Goal: Information Seeking & Learning: Learn about a topic

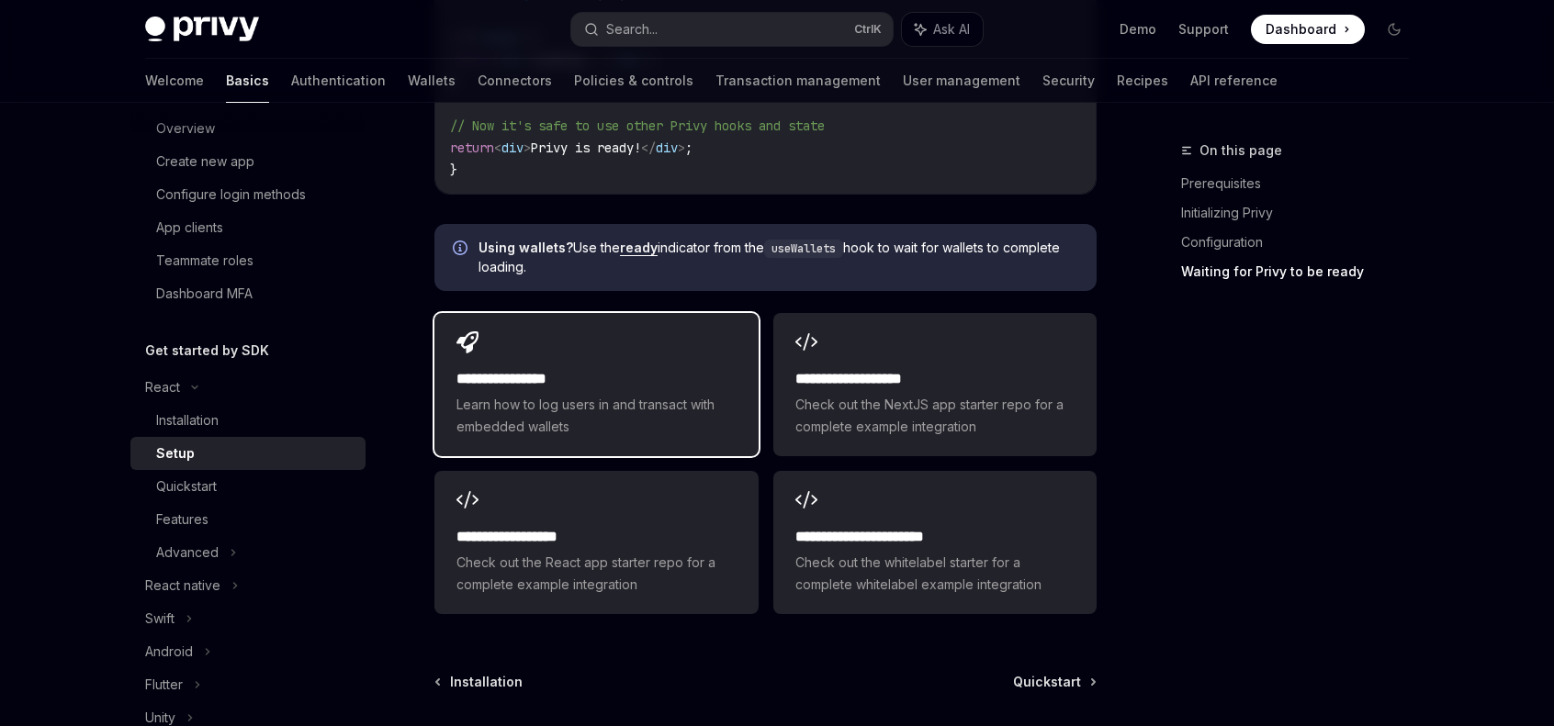
scroll to position [2296, 0]
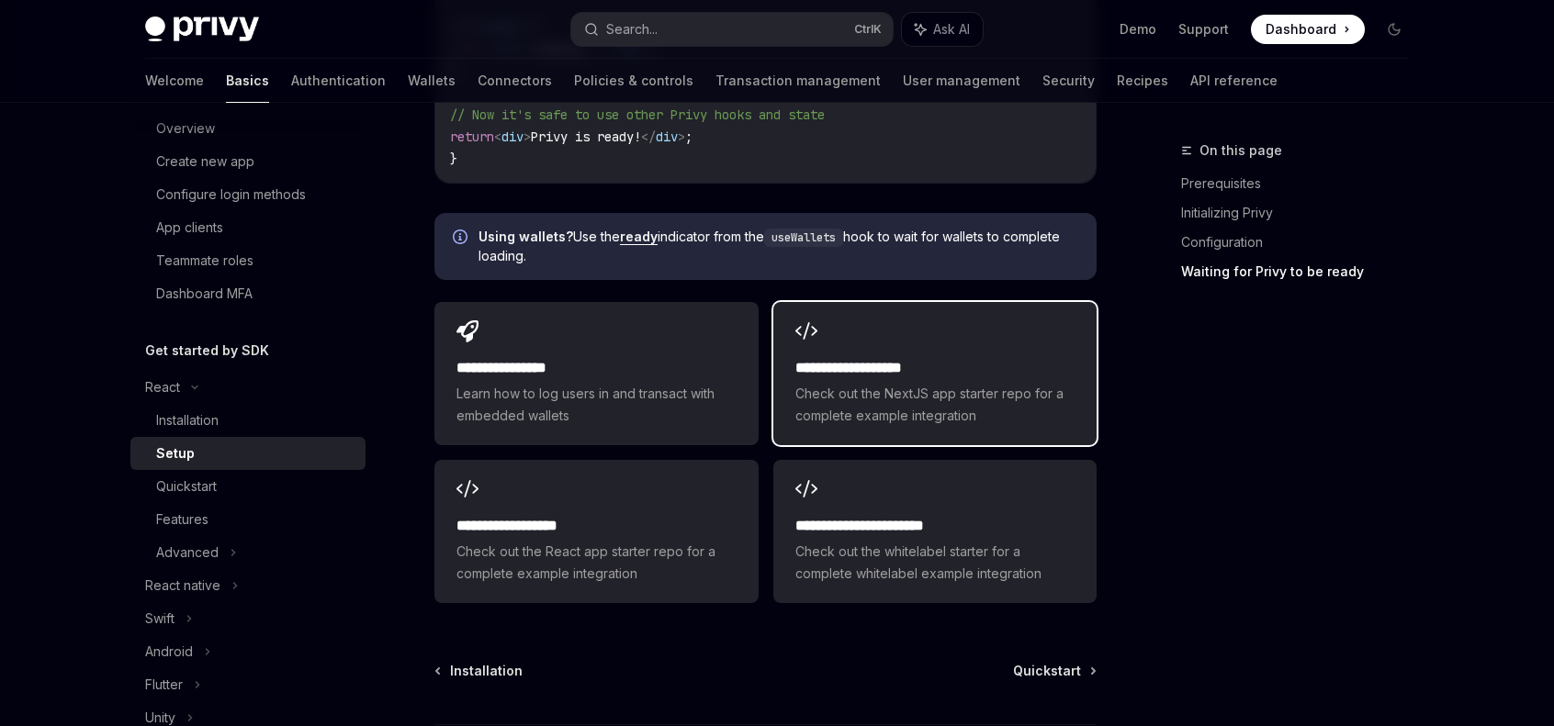
click at [959, 313] on div "**********" at bounding box center [934, 373] width 323 height 143
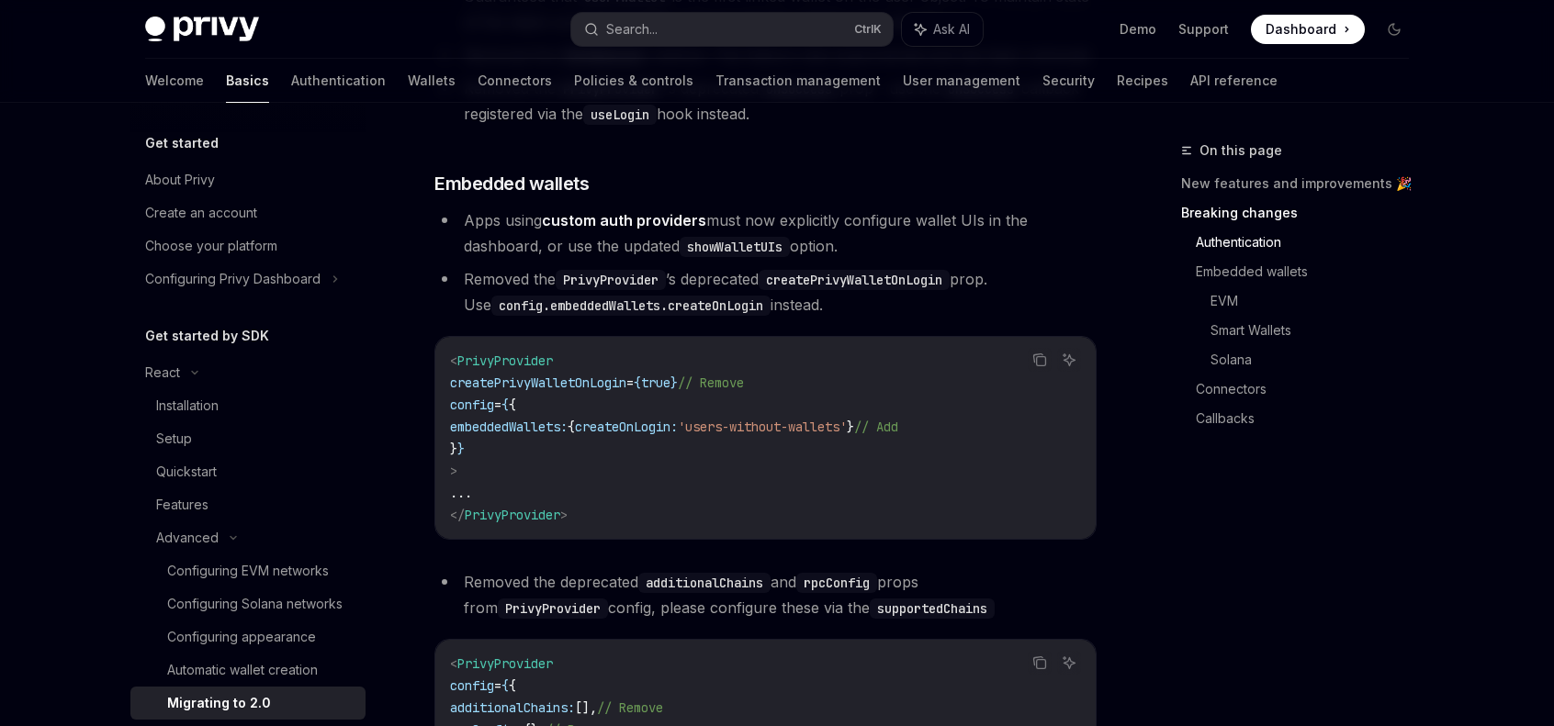
scroll to position [310, 0]
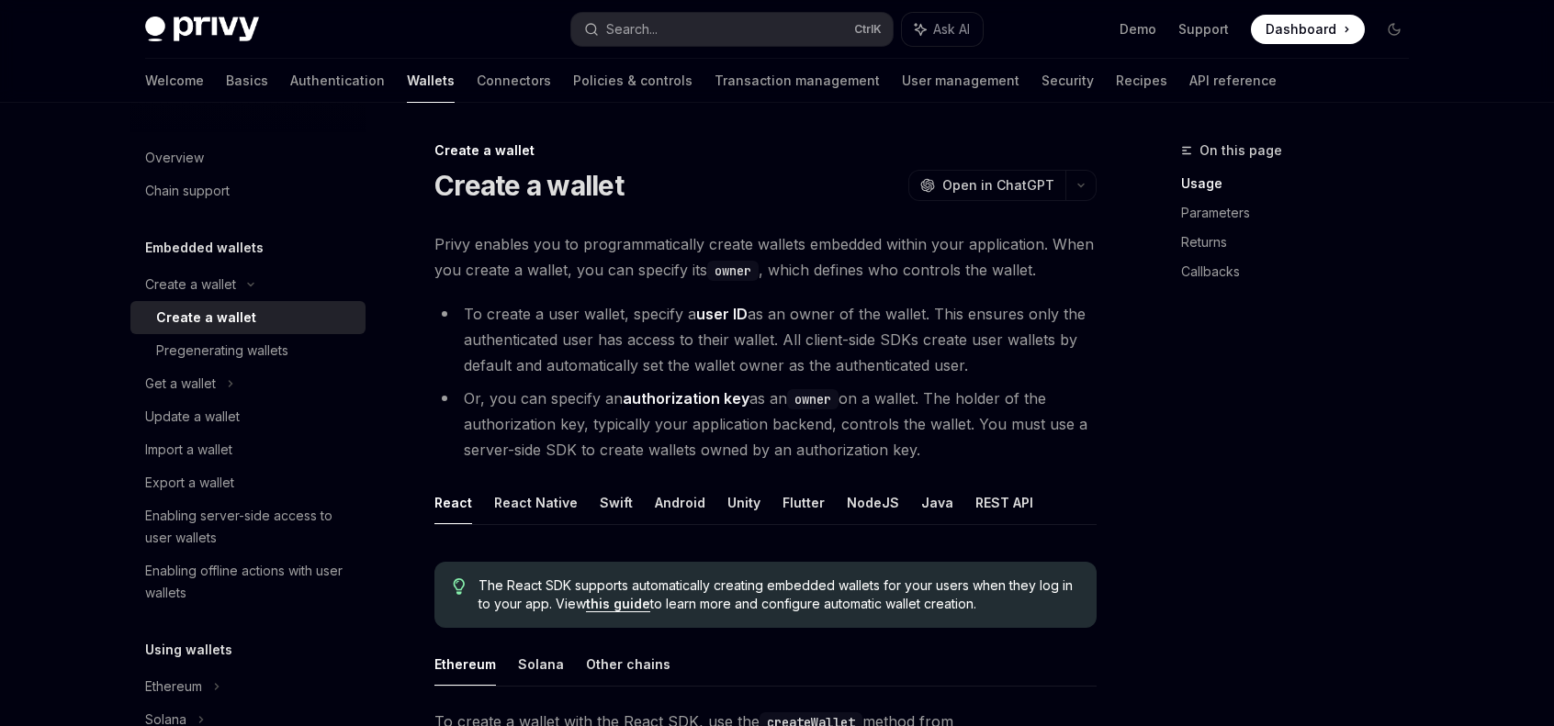
scroll to position [367, 0]
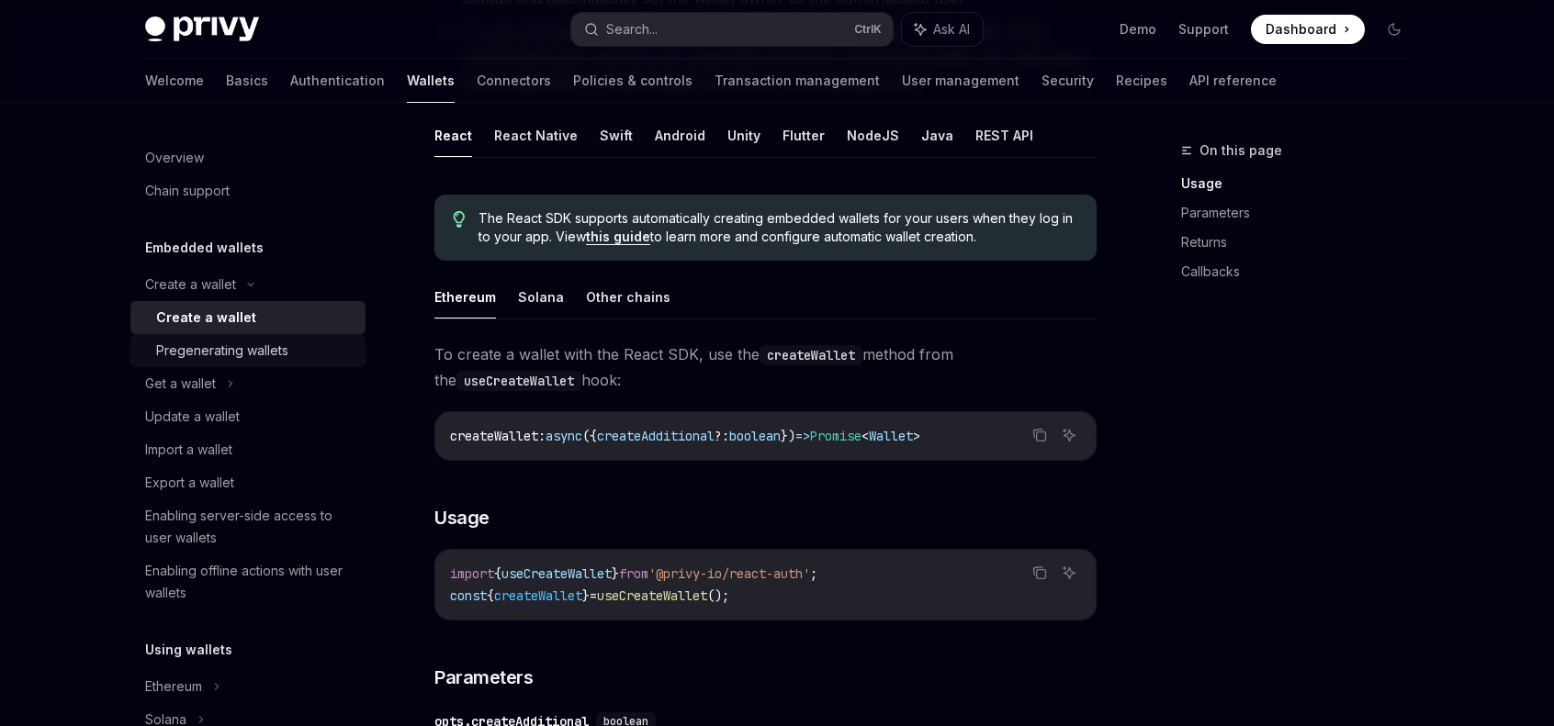
click at [214, 348] on div "Pregenerating wallets" at bounding box center [222, 351] width 132 height 22
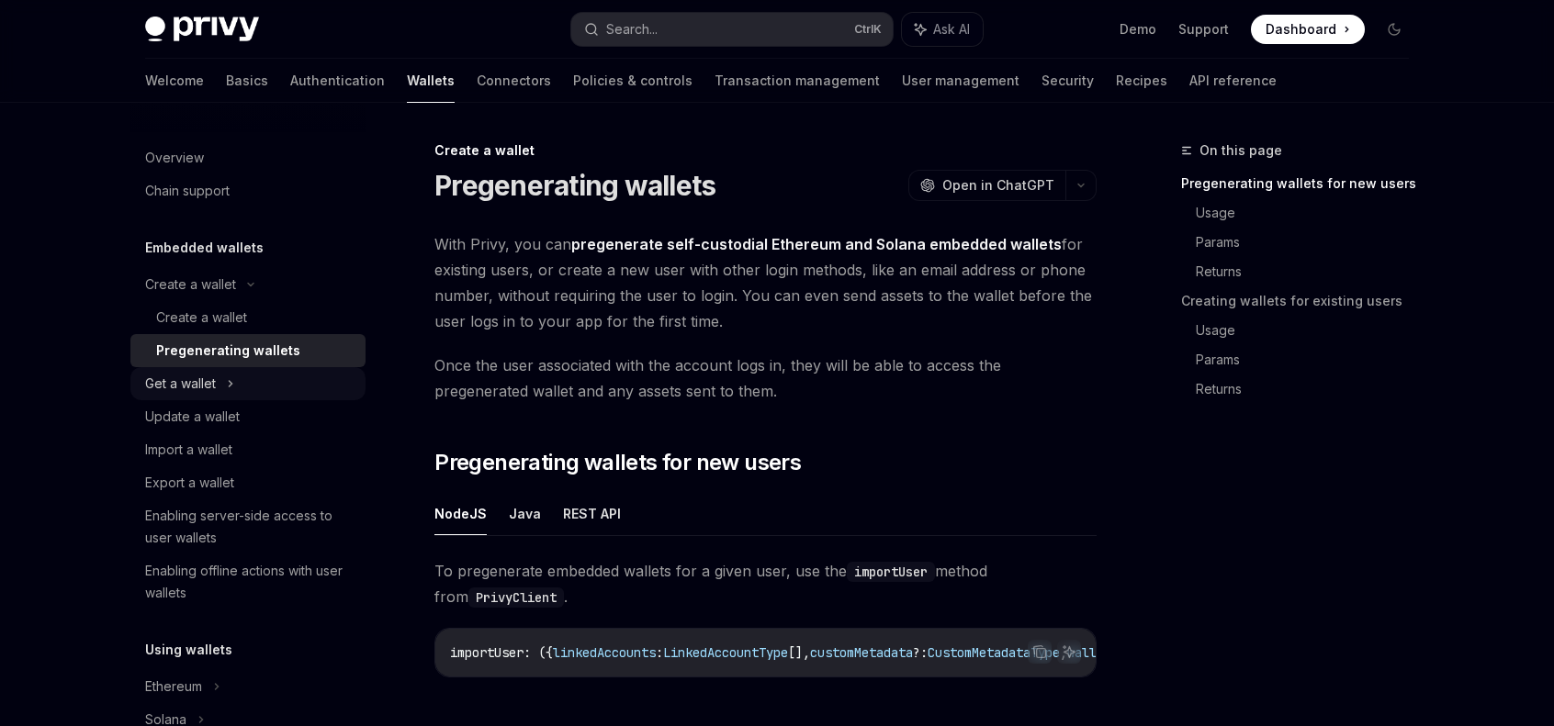
click at [188, 379] on div "Get a wallet" at bounding box center [180, 384] width 71 height 22
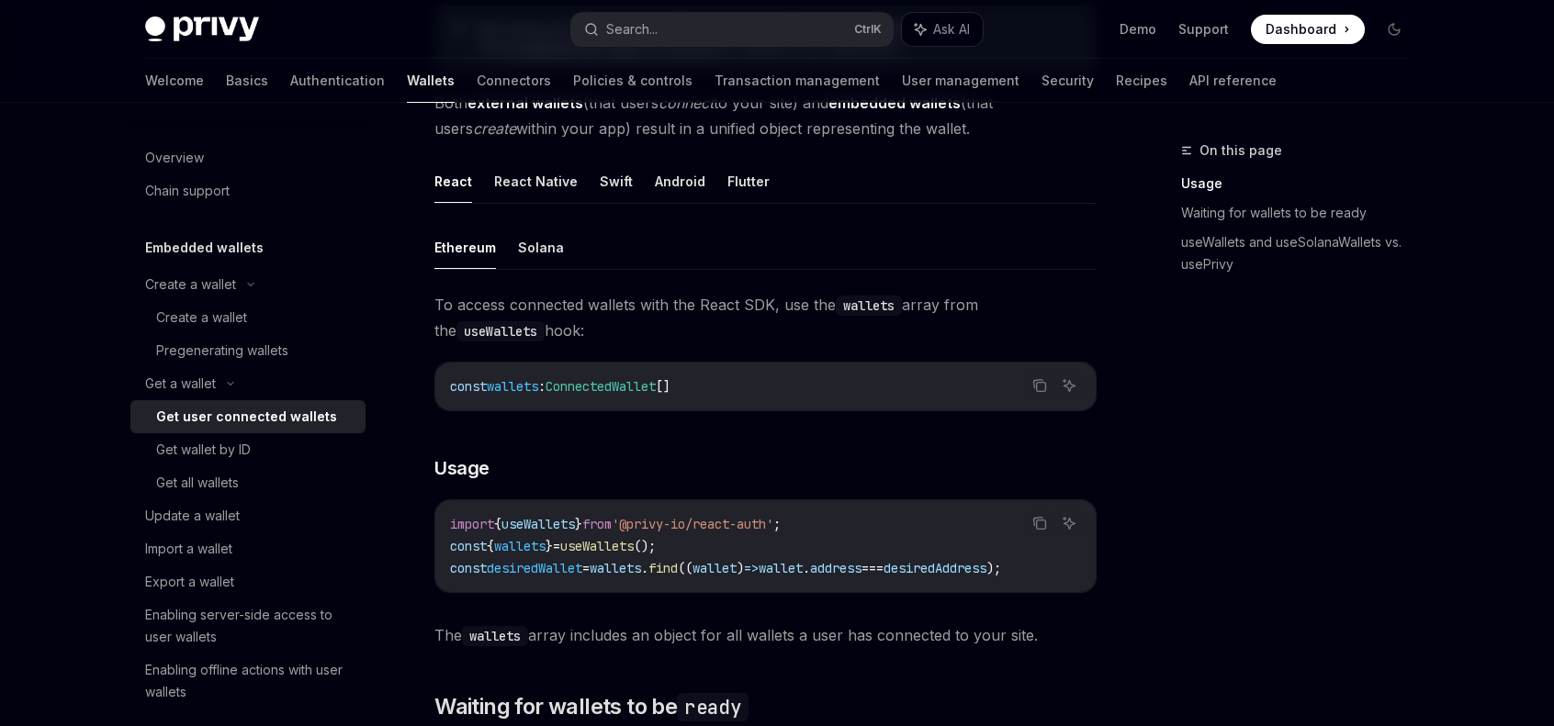
scroll to position [735, 0]
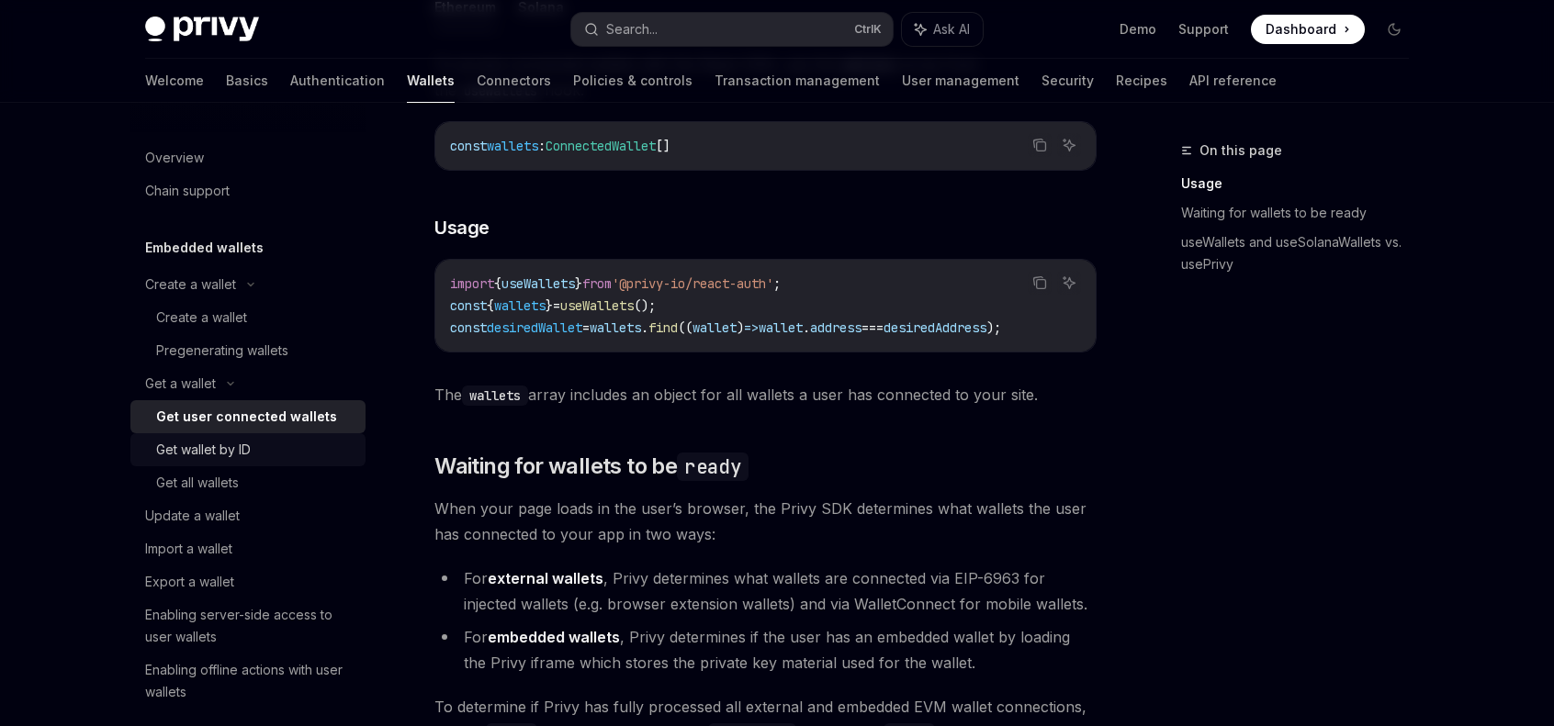
click at [172, 443] on div "Get wallet by ID" at bounding box center [203, 450] width 95 height 22
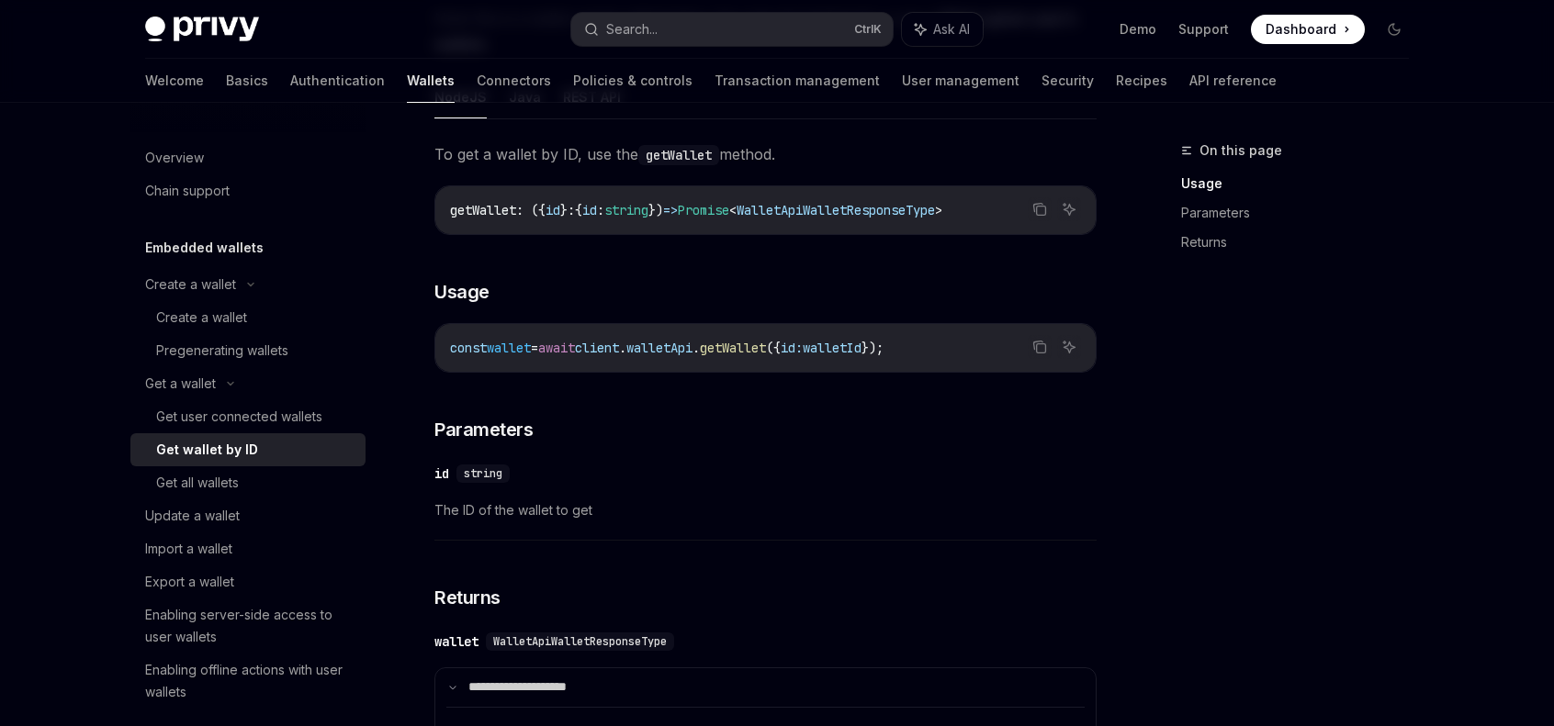
scroll to position [275, 0]
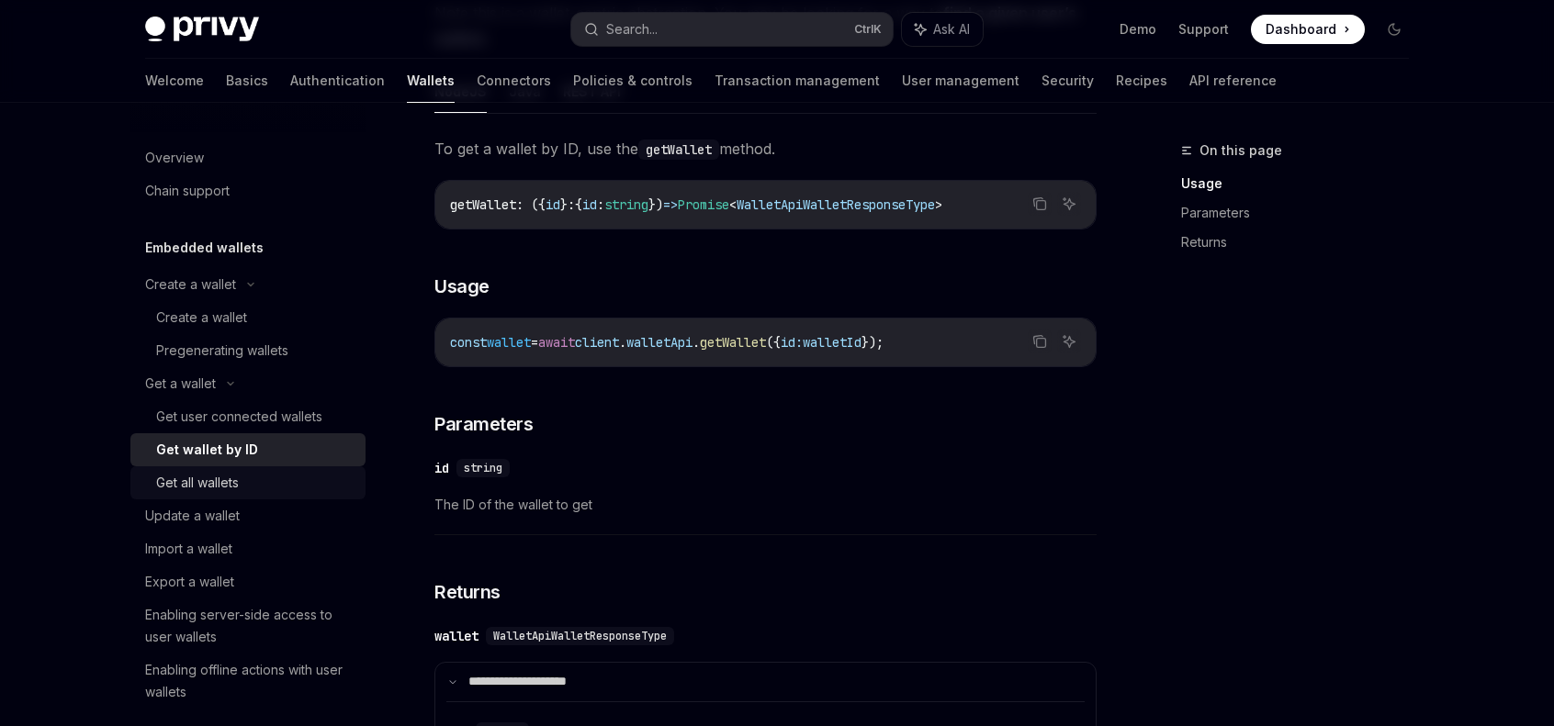
click at [233, 483] on div "Get all wallets" at bounding box center [197, 483] width 83 height 22
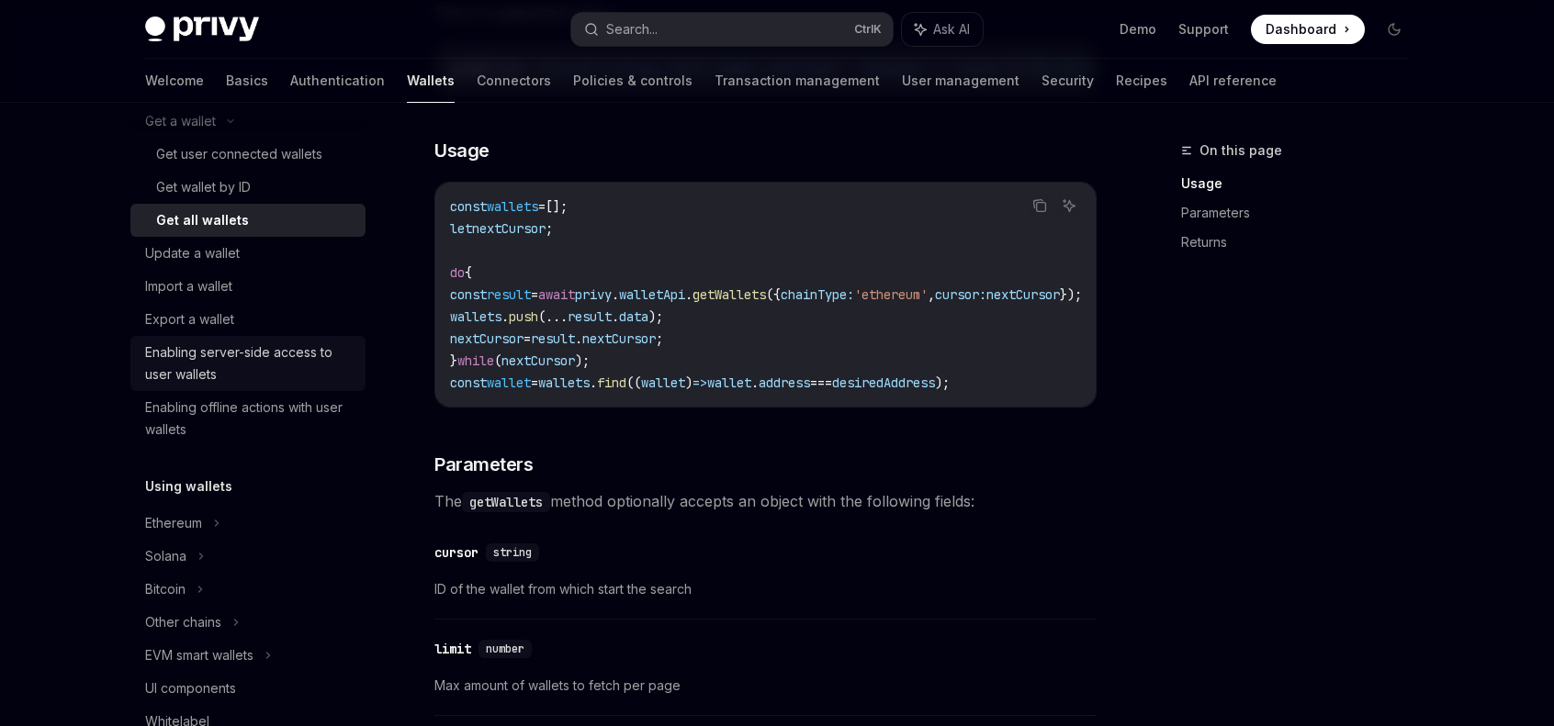
scroll to position [275, 0]
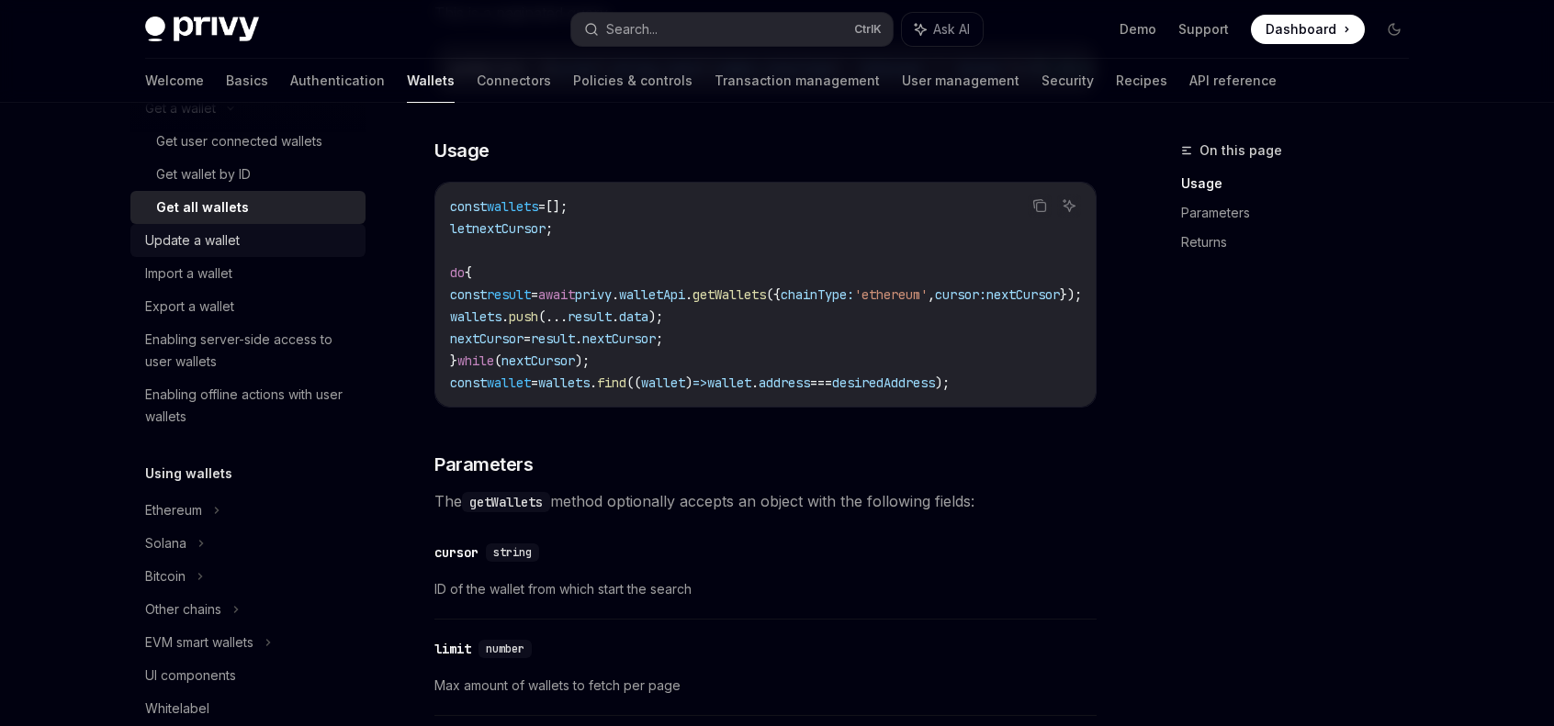
click at [211, 249] on div "Update a wallet" at bounding box center [192, 241] width 95 height 22
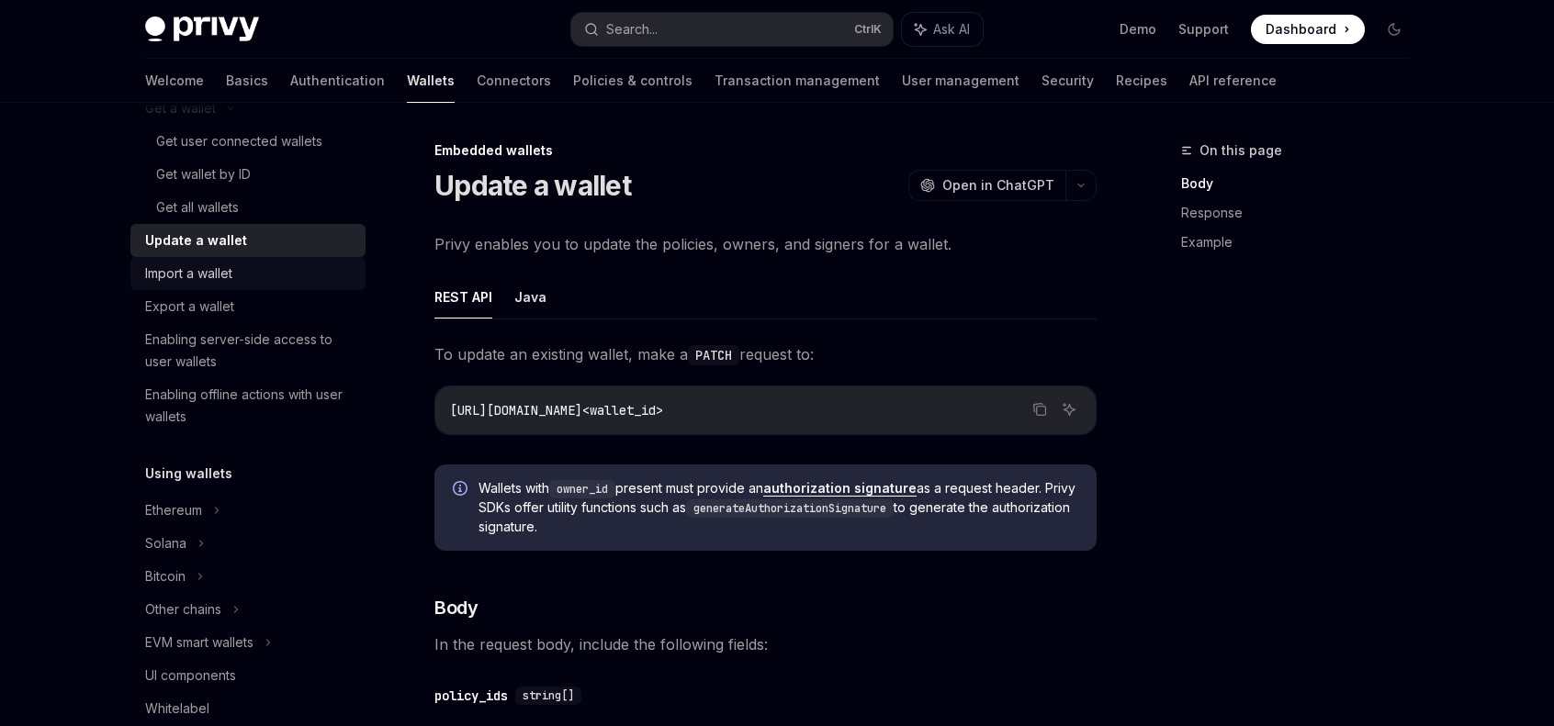
click at [218, 280] on div "Import a wallet" at bounding box center [188, 274] width 87 height 22
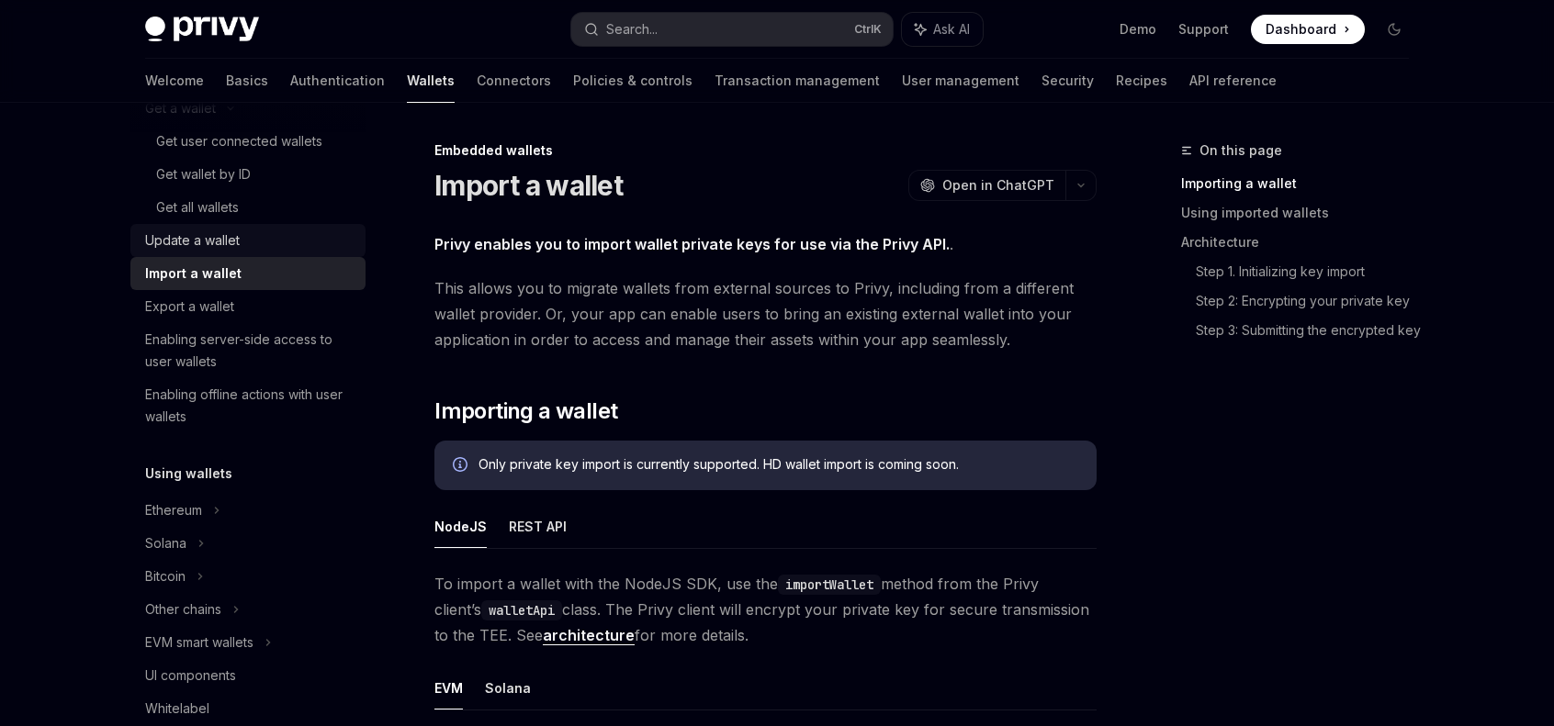
click at [163, 236] on div "Update a wallet" at bounding box center [192, 241] width 95 height 22
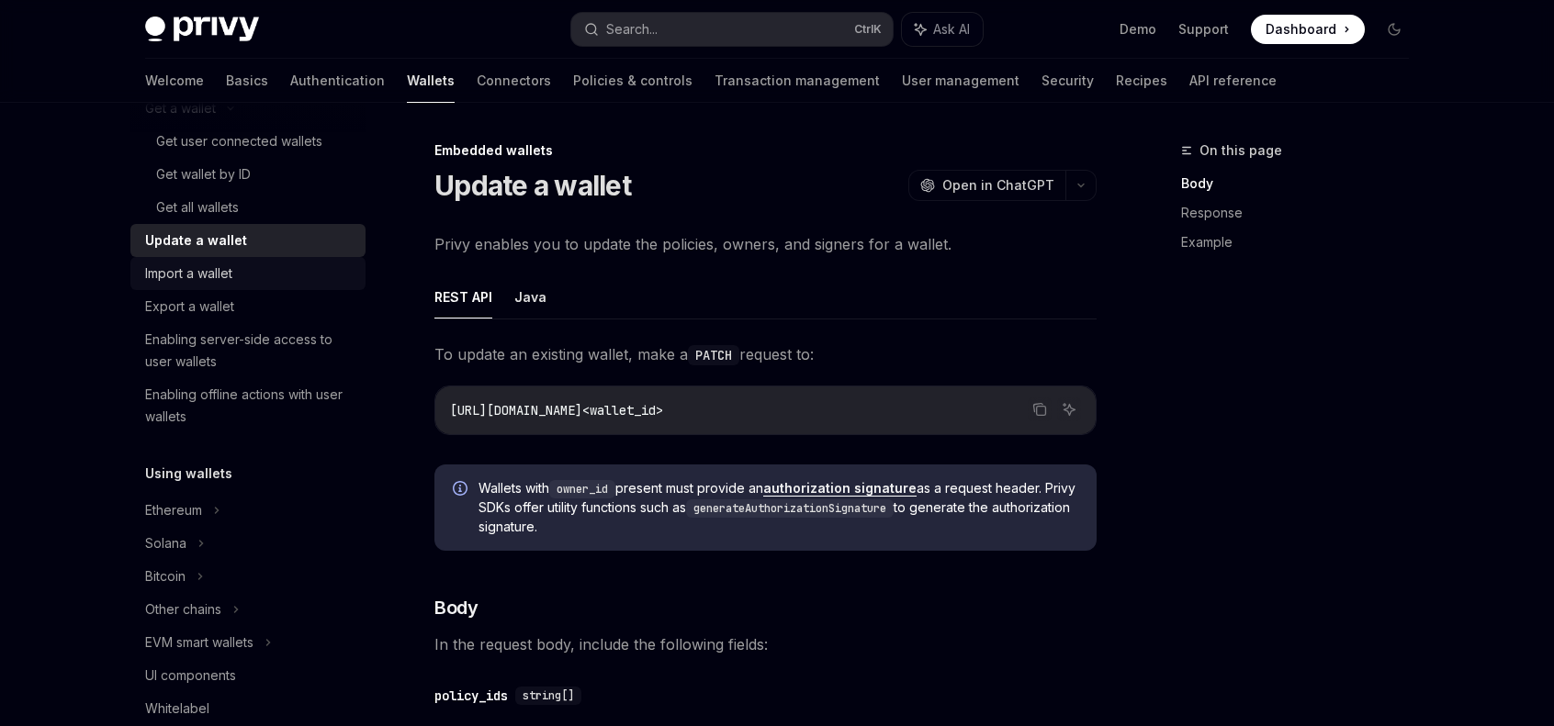
click at [189, 284] on div "Import a wallet" at bounding box center [188, 274] width 87 height 22
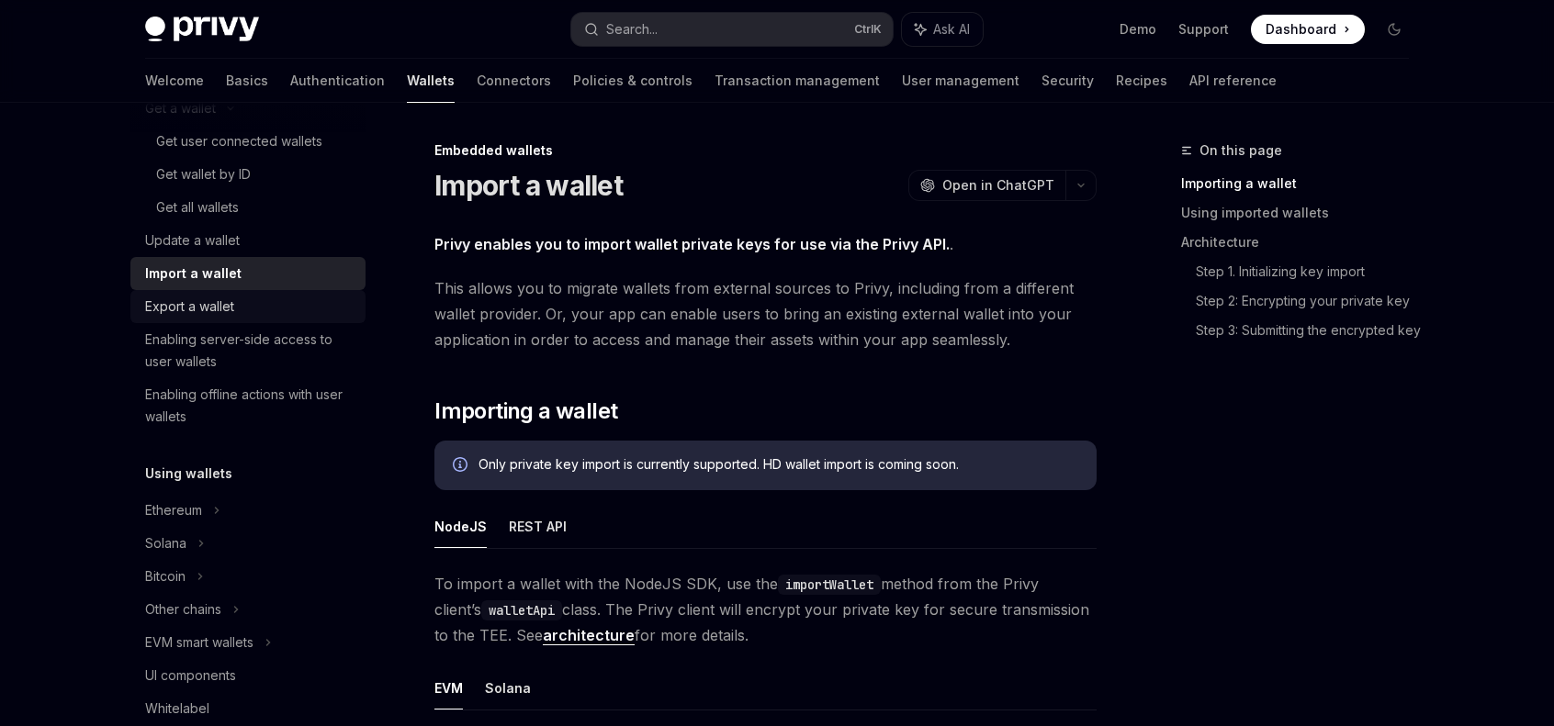
click at [189, 306] on div "Export a wallet" at bounding box center [189, 307] width 89 height 22
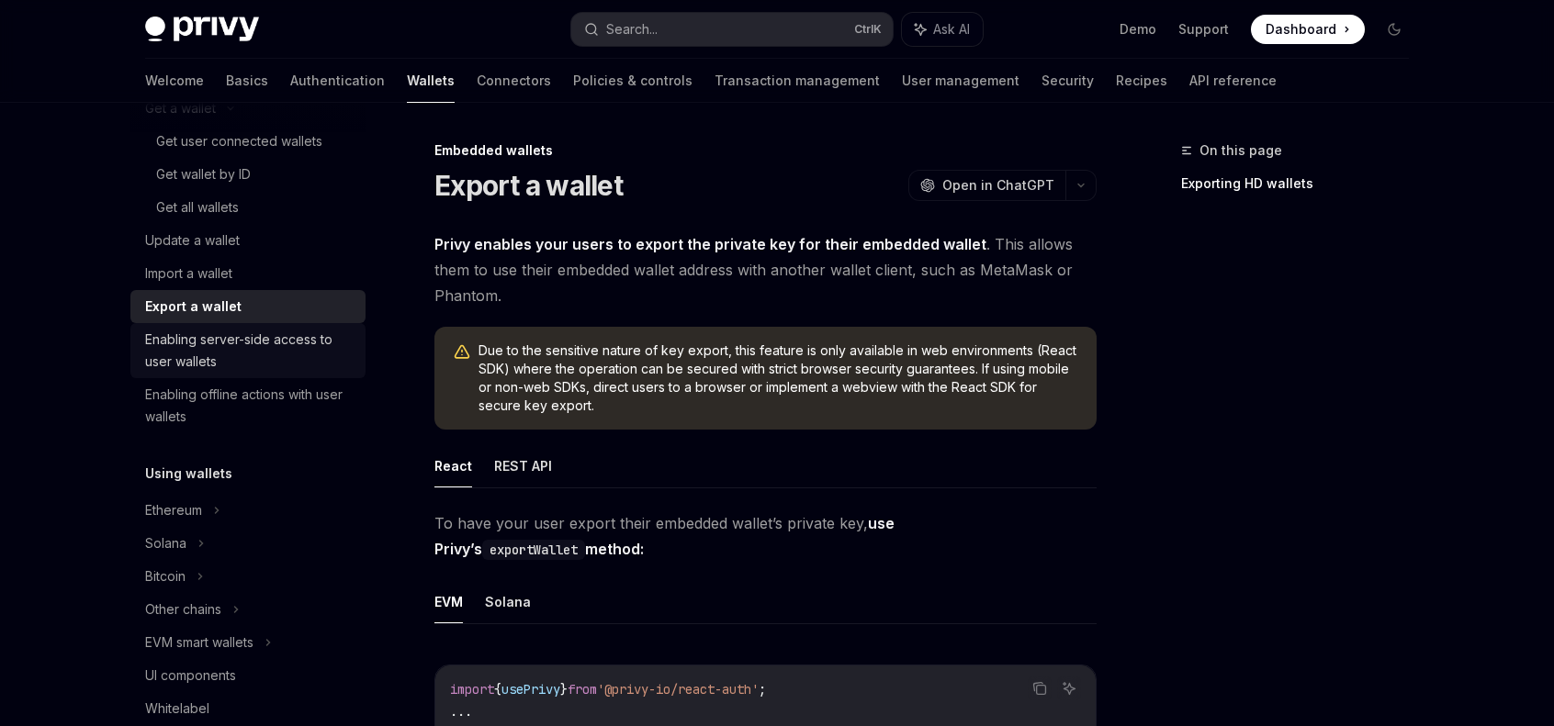
click at [208, 331] on div "Enabling server-side access to user wallets" at bounding box center [249, 351] width 209 height 44
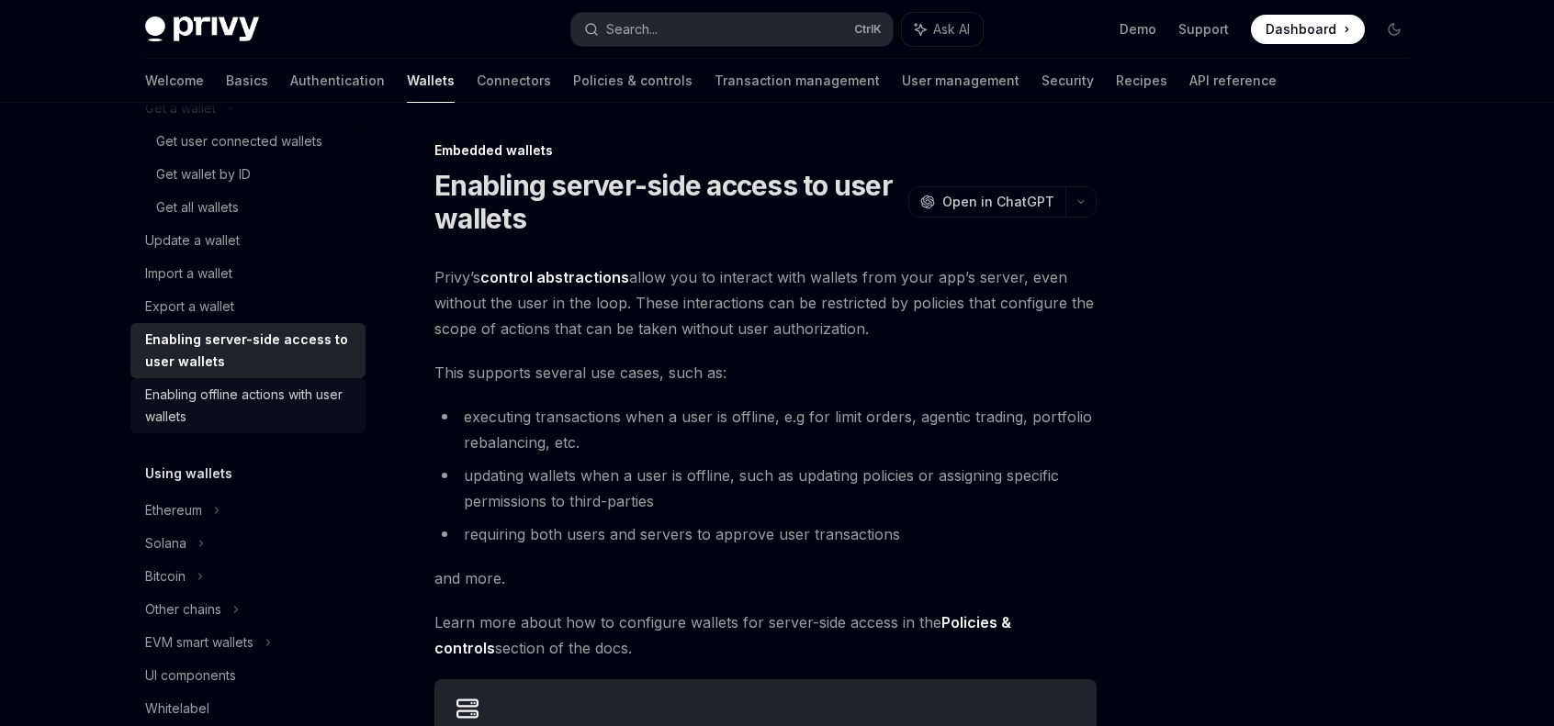
click at [219, 389] on div "Enabling offline actions with user wallets" at bounding box center [249, 406] width 209 height 44
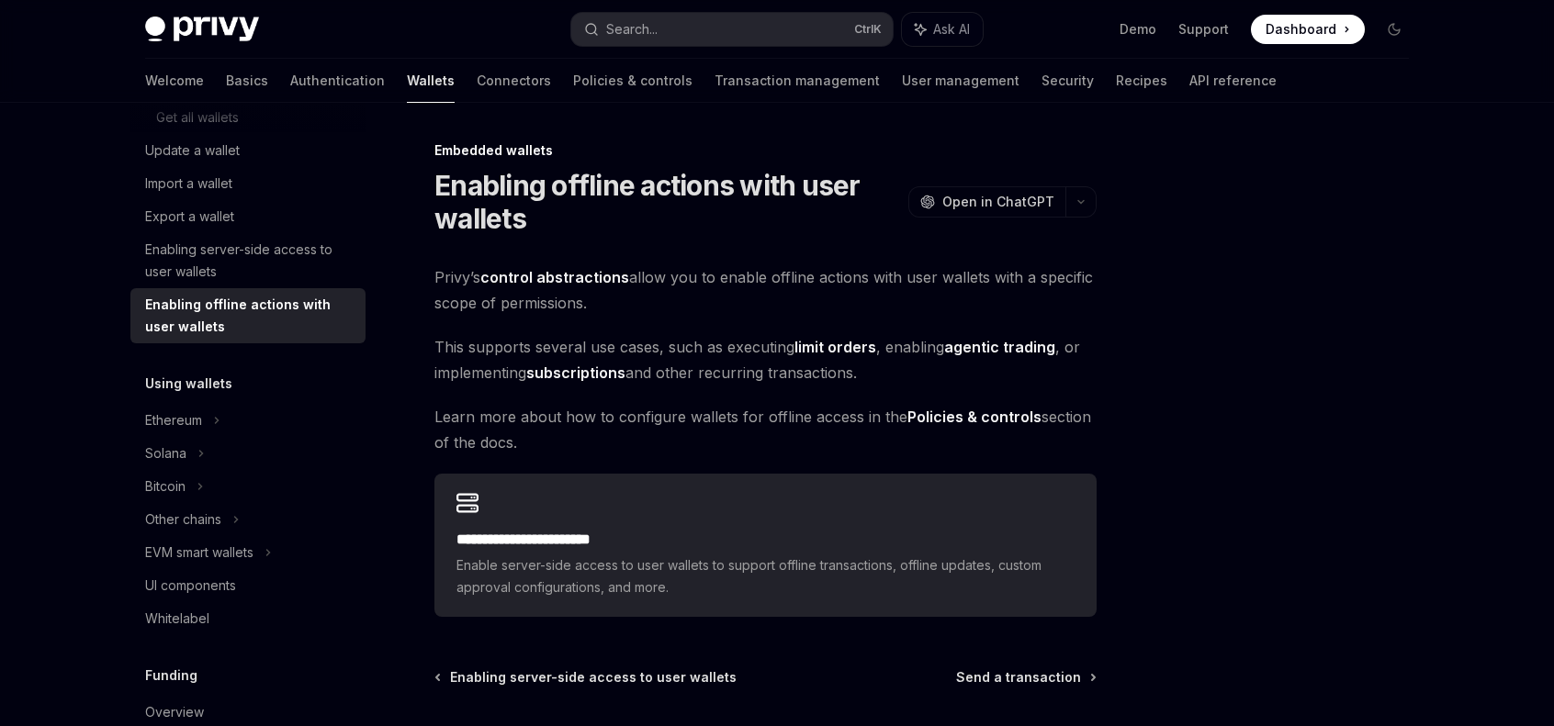
scroll to position [367, 0]
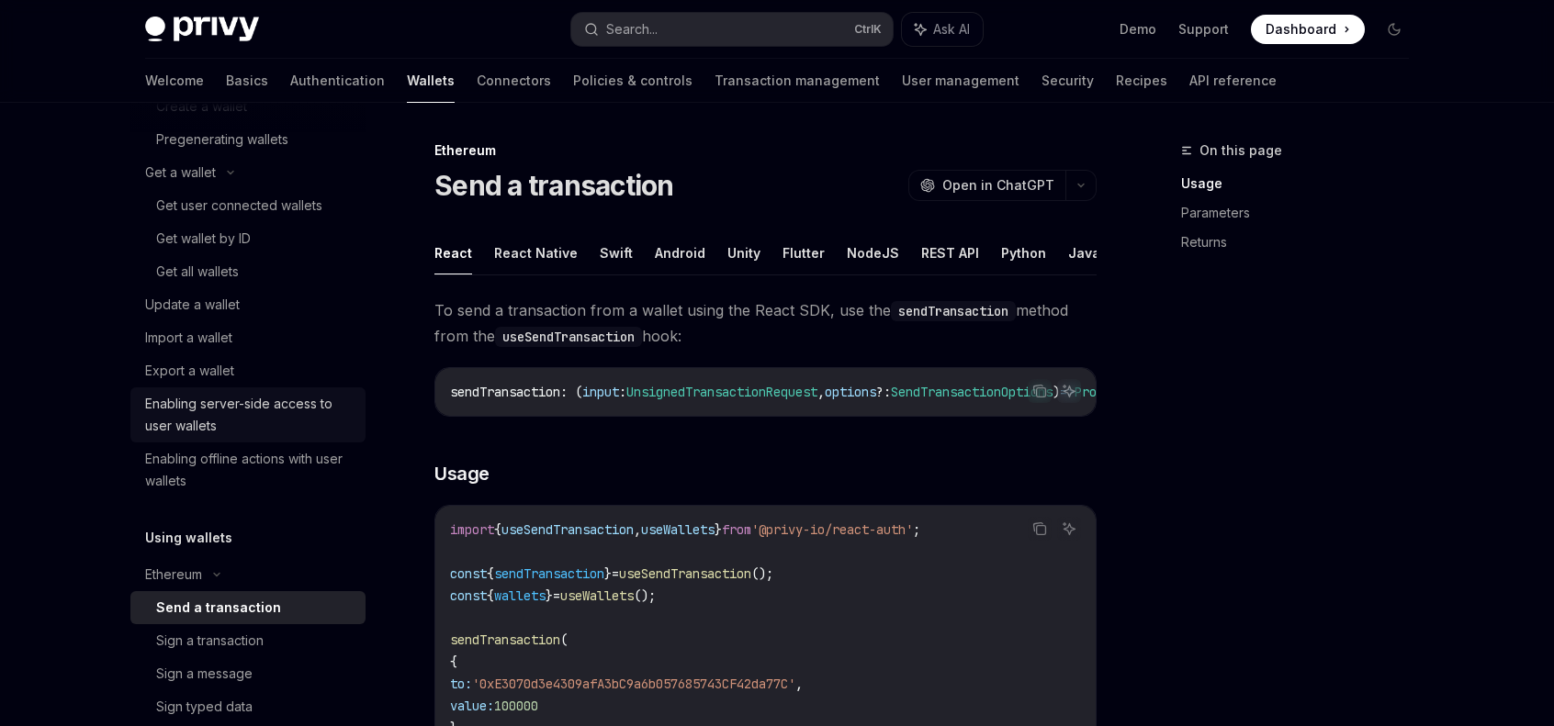
scroll to position [184, 0]
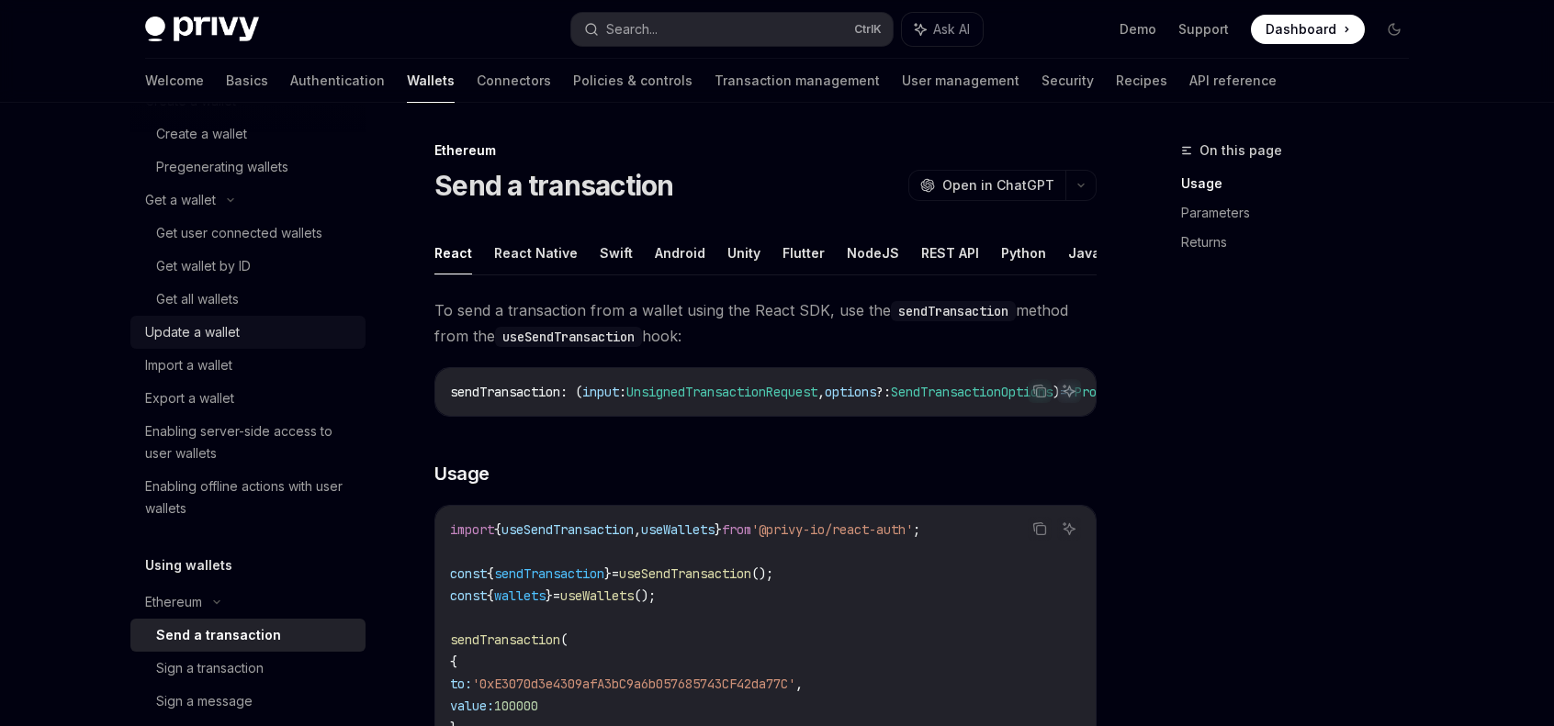
click at [259, 319] on link "Update a wallet" at bounding box center [247, 332] width 235 height 33
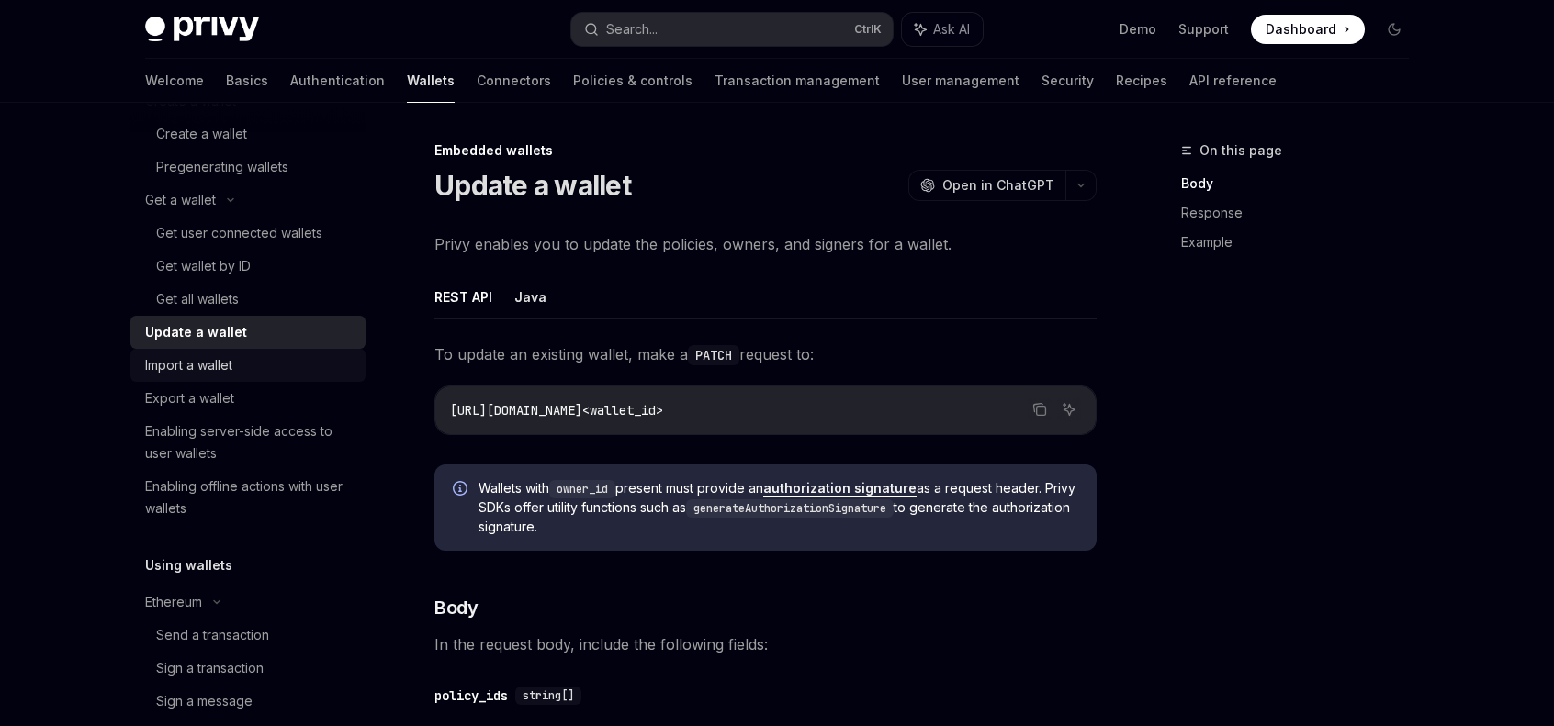
click at [205, 367] on div "Import a wallet" at bounding box center [188, 365] width 87 height 22
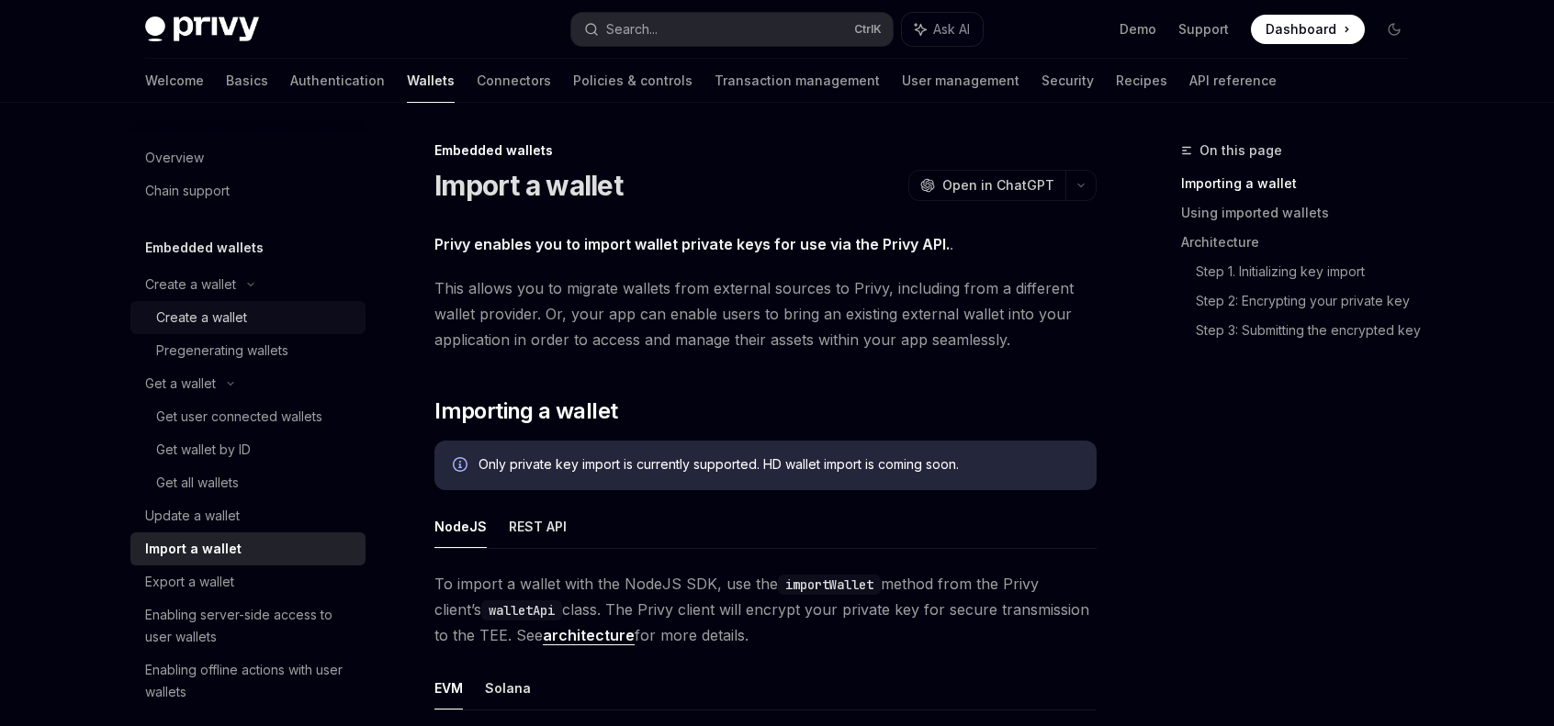
click at [220, 328] on div "Create a wallet" at bounding box center [201, 318] width 91 height 22
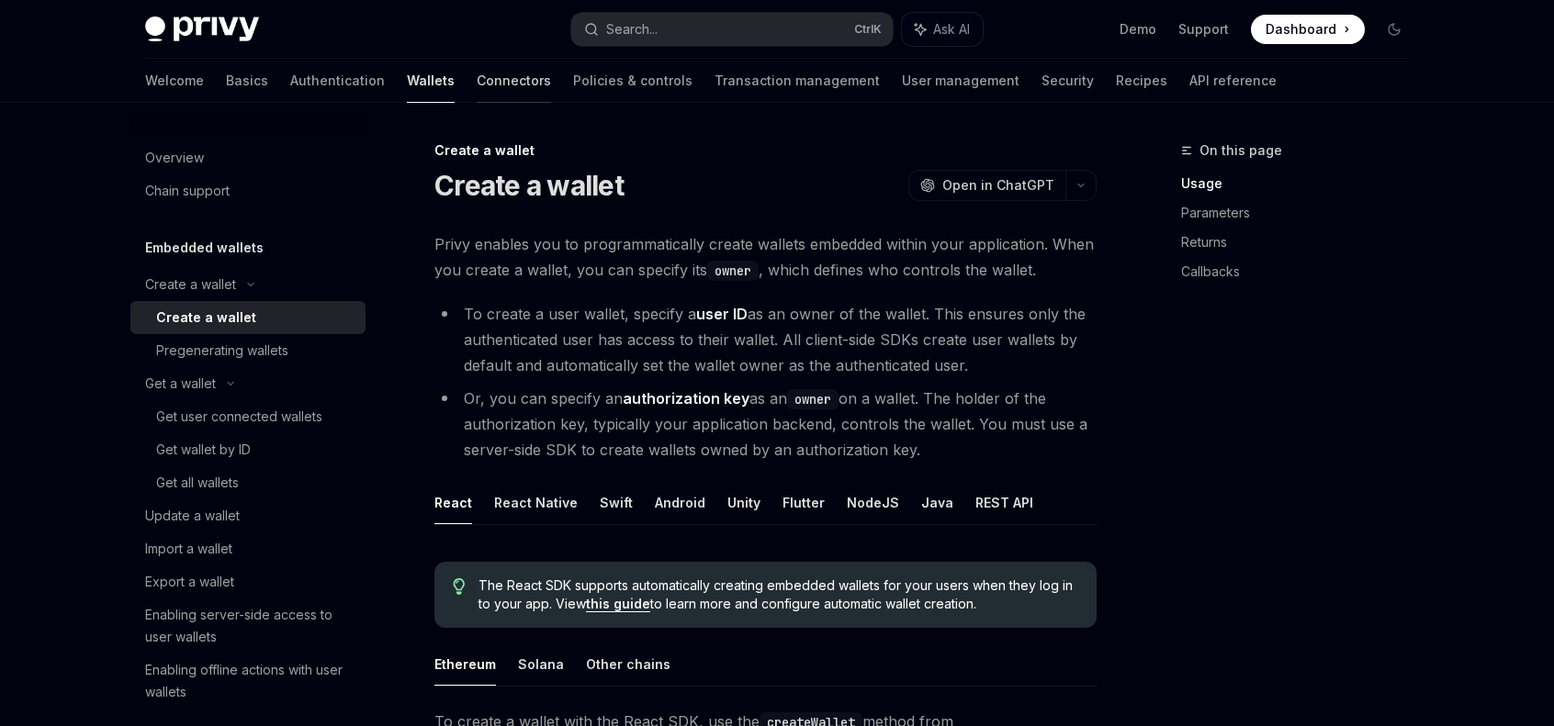
click at [477, 72] on link "Connectors" at bounding box center [514, 81] width 74 height 44
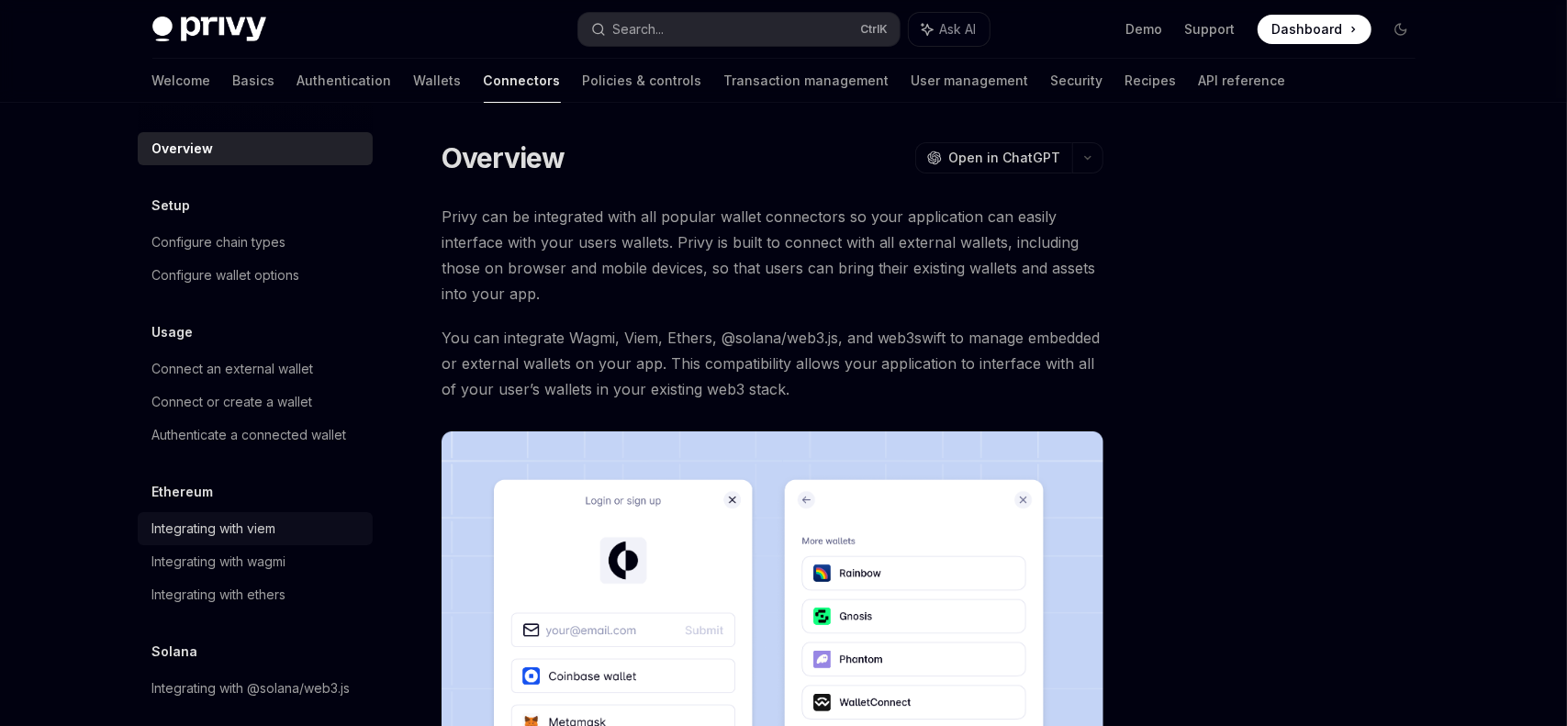
click at [170, 537] on div "Integrating with viem" at bounding box center [214, 529] width 124 height 22
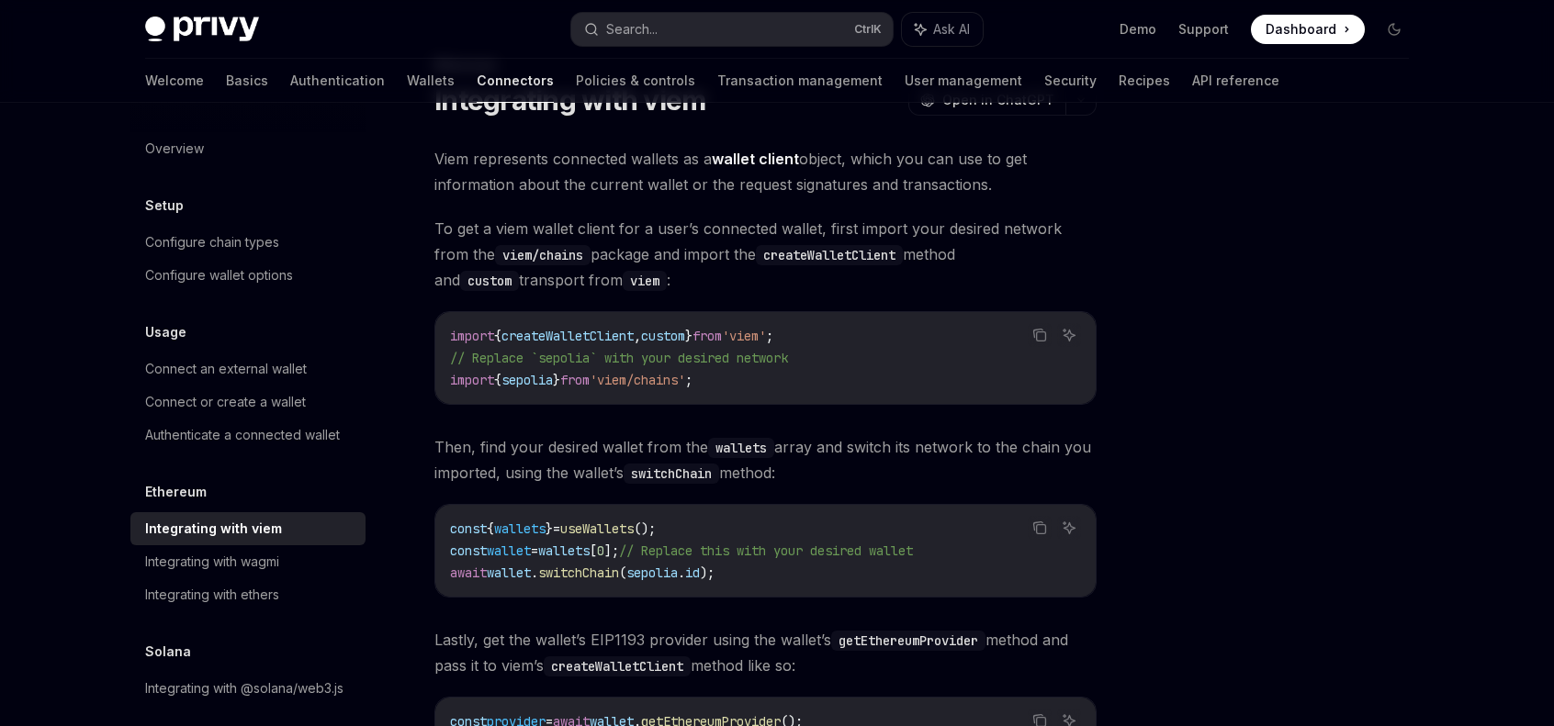
scroll to position [184, 0]
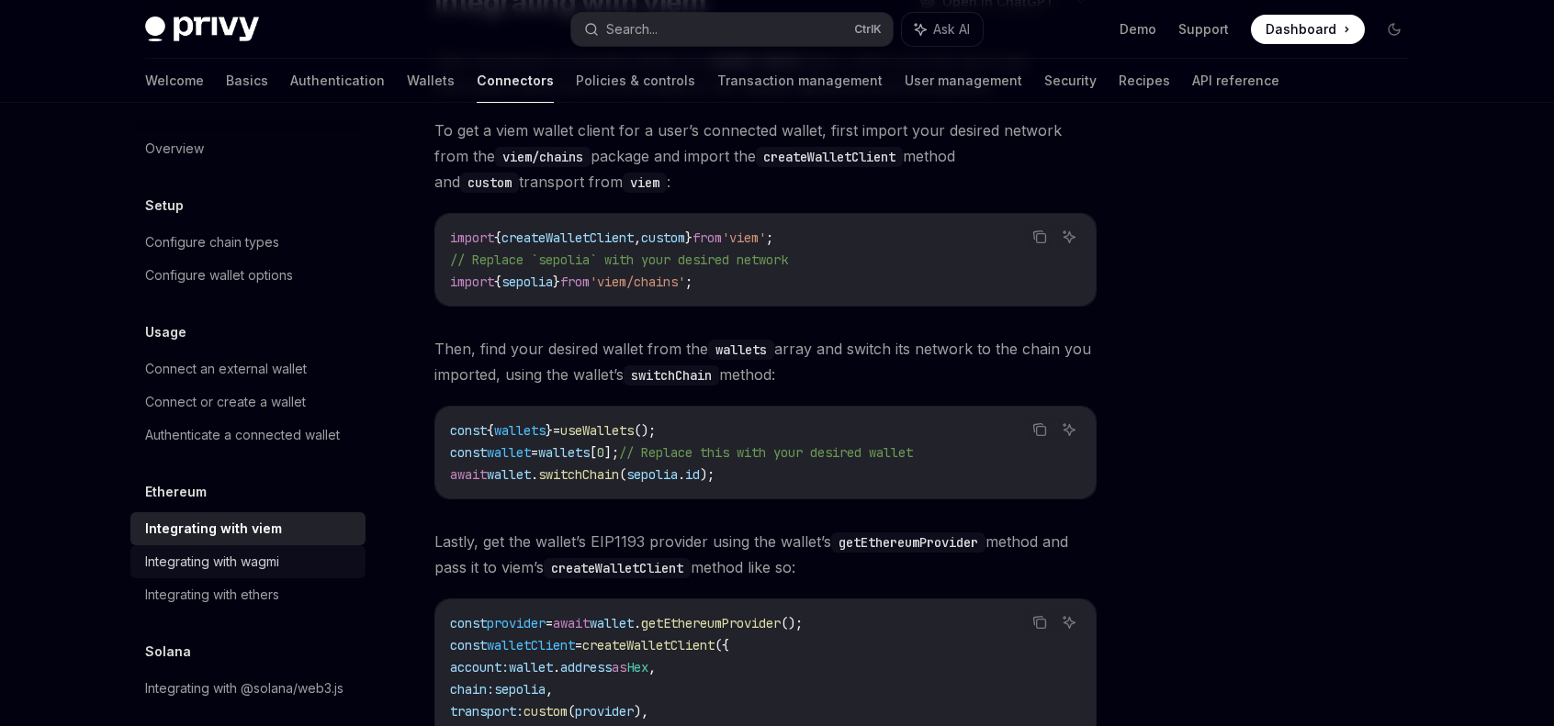
click at [215, 559] on div "Integrating with wagmi" at bounding box center [212, 562] width 134 height 22
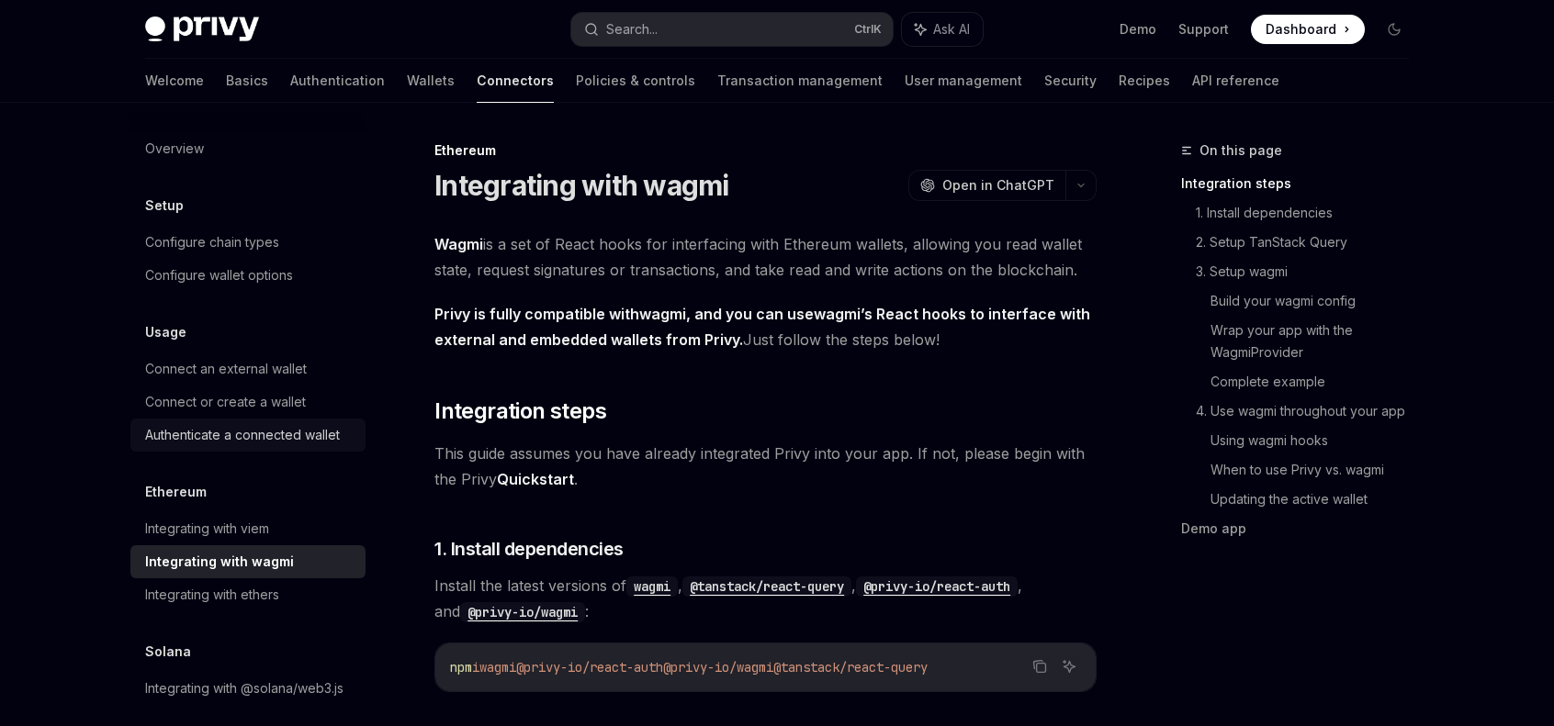
click at [221, 421] on link "Authenticate a connected wallet" at bounding box center [247, 435] width 235 height 33
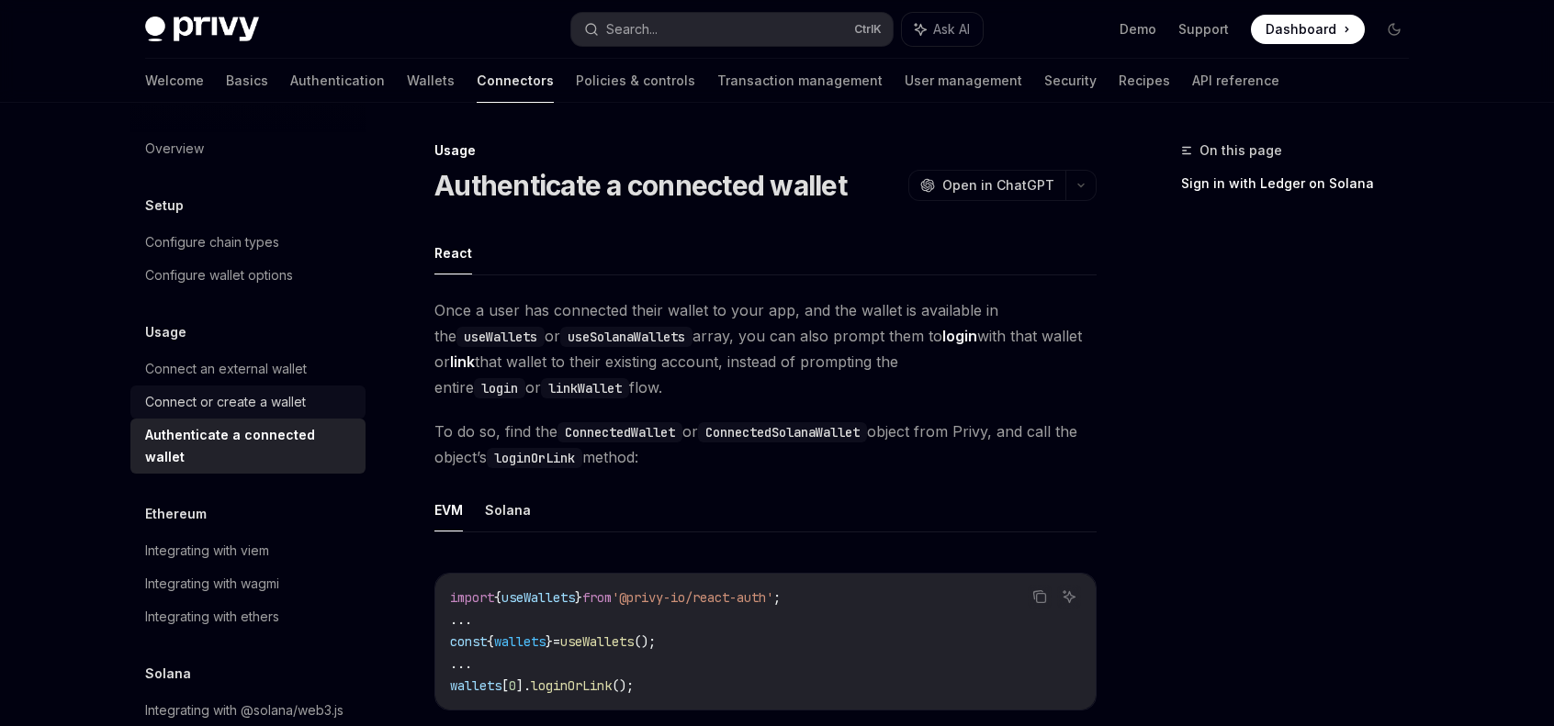
click at [260, 399] on div "Connect or create a wallet" at bounding box center [225, 402] width 161 height 22
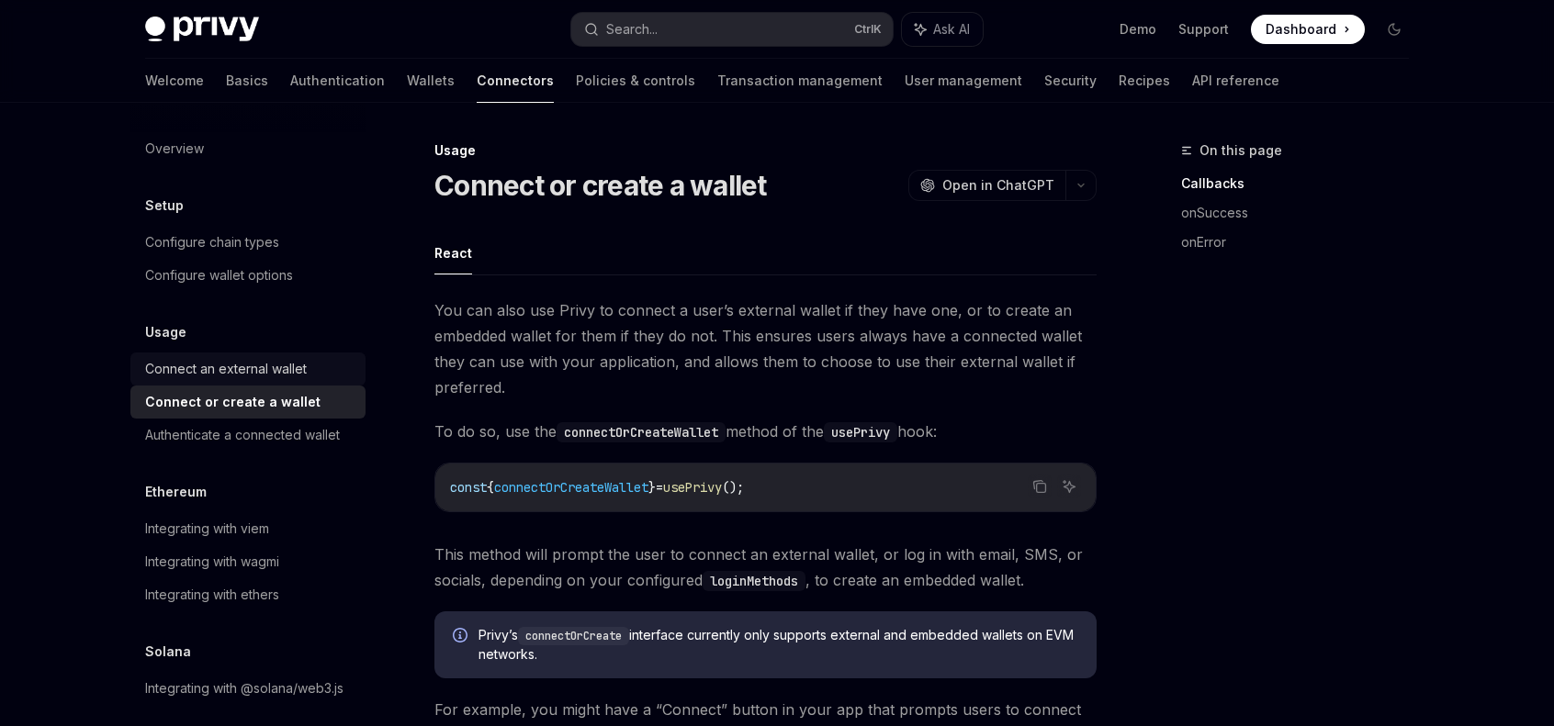
click at [266, 370] on div "Connect an external wallet" at bounding box center [226, 369] width 162 height 22
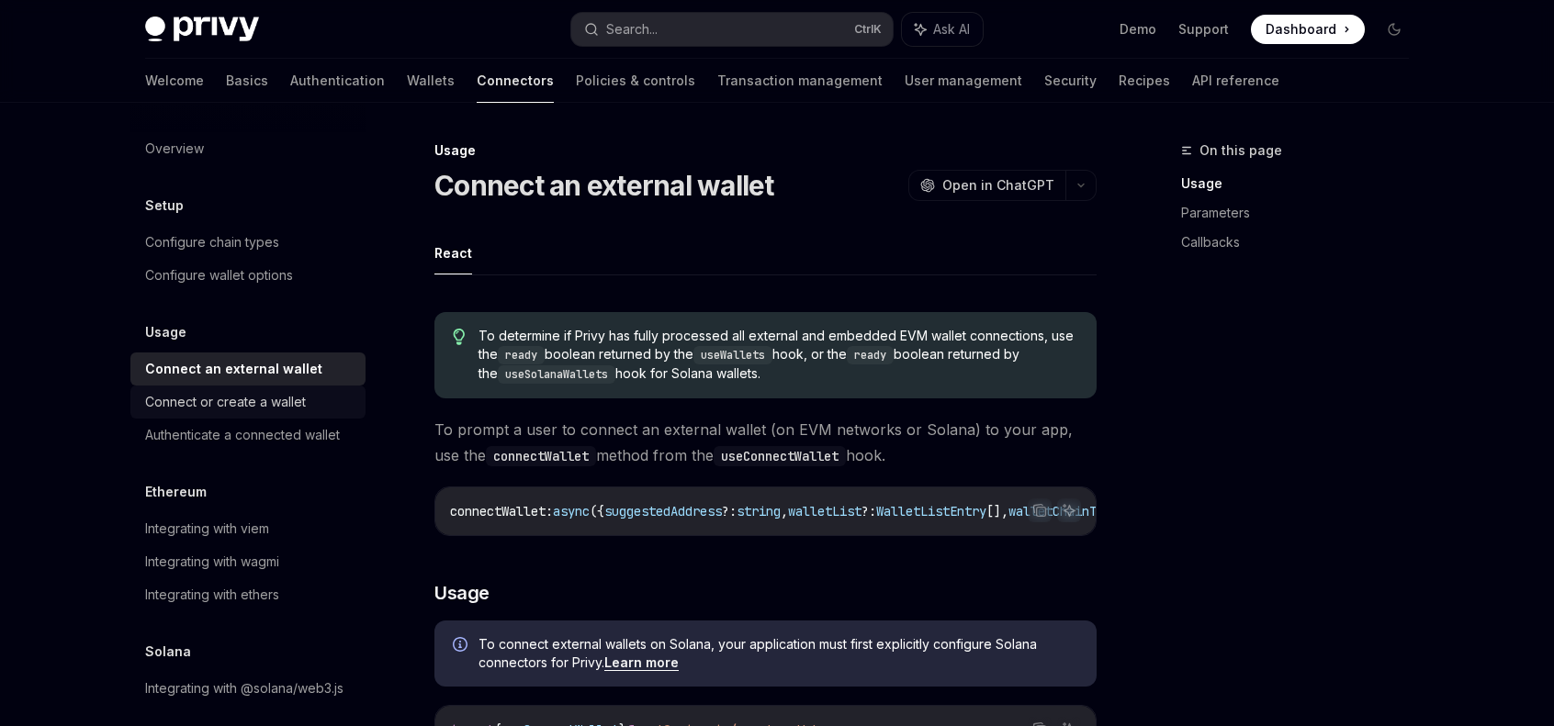
click at [202, 399] on div "Connect or create a wallet" at bounding box center [225, 402] width 161 height 22
type textarea "*"
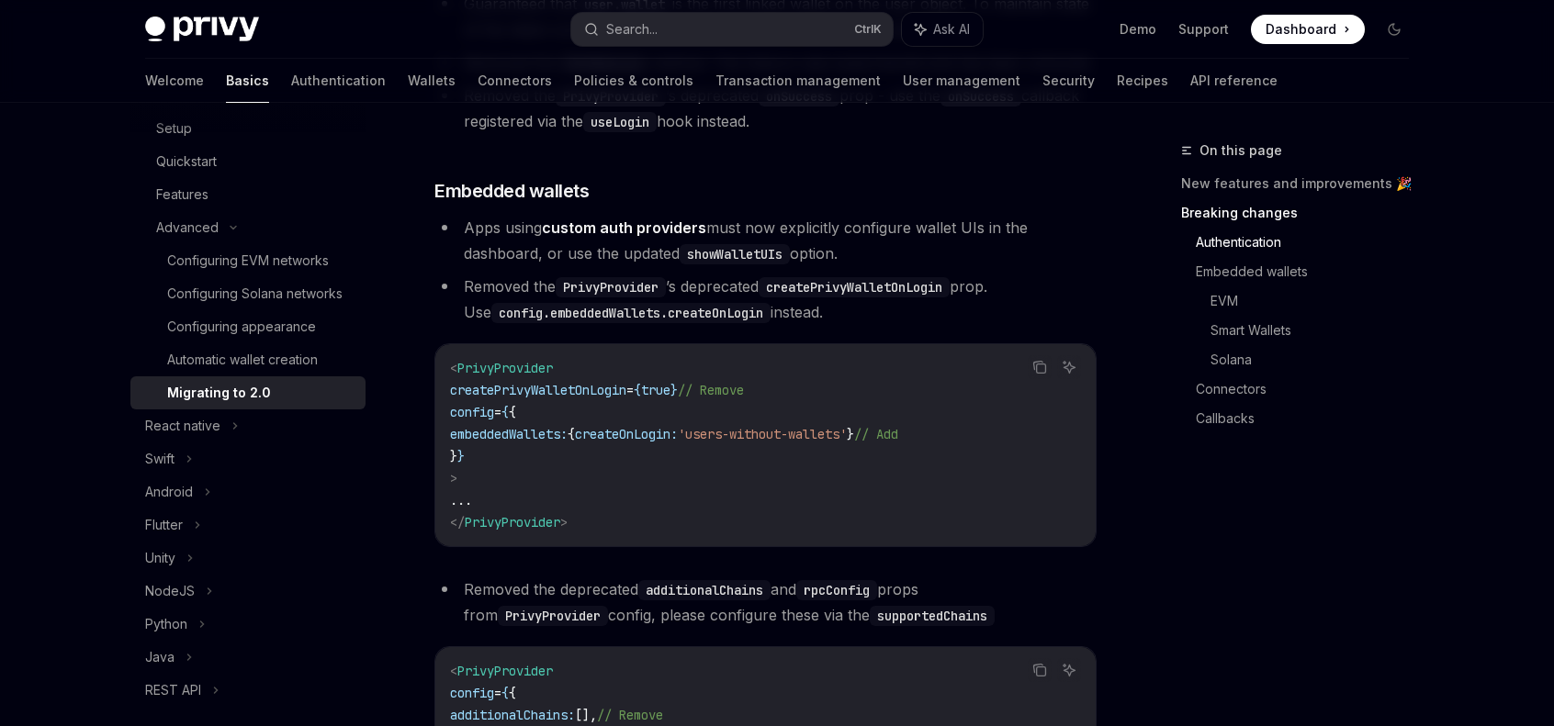
scroll to position [735, 0]
